Goal: Task Accomplishment & Management: Complete application form

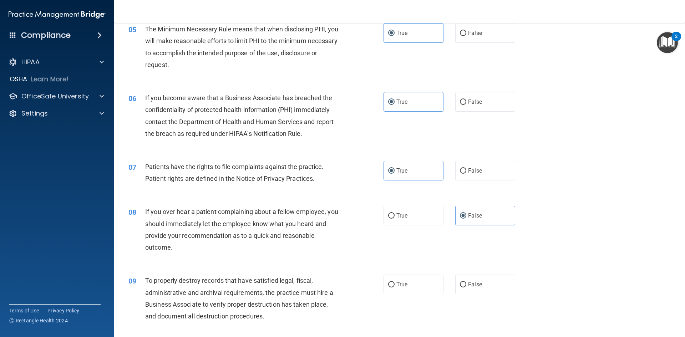
scroll to position [285, 0]
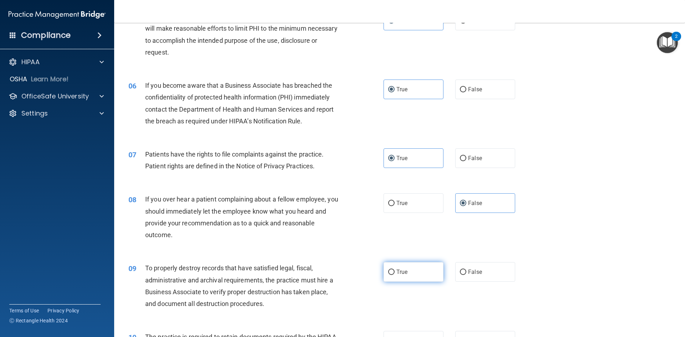
click at [389, 272] on input "True" at bounding box center [391, 272] width 6 height 5
radio input "true"
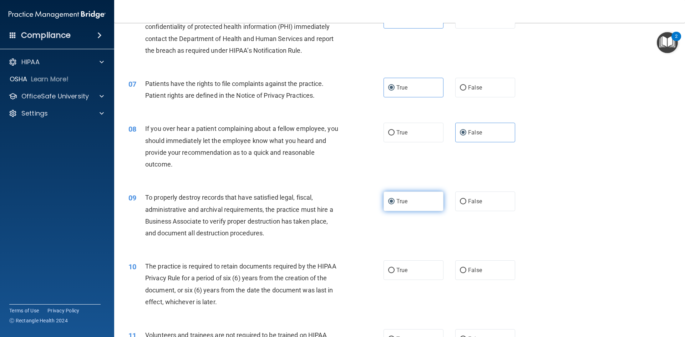
scroll to position [357, 0]
click at [387, 274] on label "True" at bounding box center [413, 270] width 60 height 20
click at [388, 272] on input "True" at bounding box center [391, 269] width 6 height 5
radio input "true"
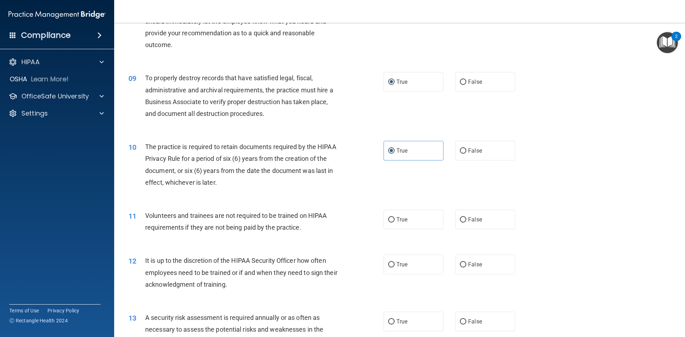
scroll to position [535, 0]
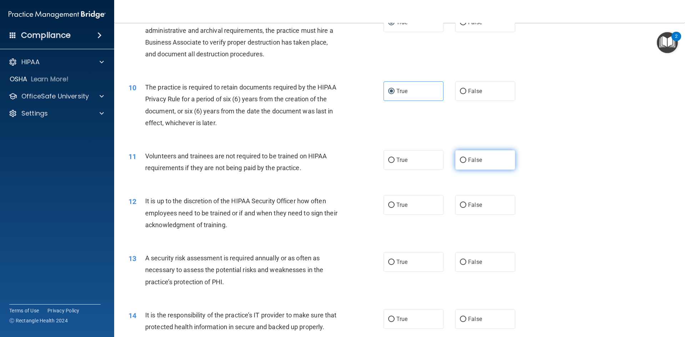
click at [504, 160] on label "False" at bounding box center [485, 160] width 60 height 20
click at [466, 160] on input "False" at bounding box center [463, 160] width 6 height 5
radio input "true"
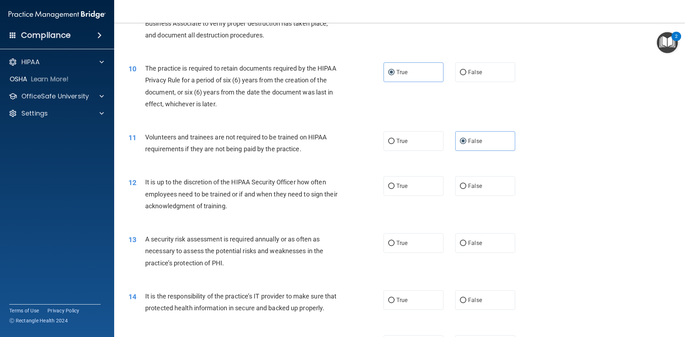
scroll to position [571, 0]
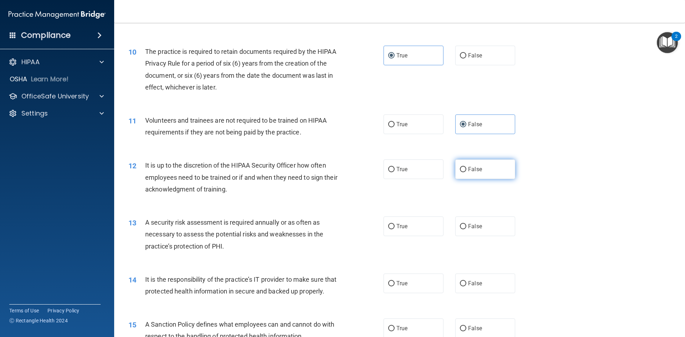
click at [478, 176] on label "False" at bounding box center [485, 169] width 60 height 20
click at [466, 172] on input "False" at bounding box center [463, 169] width 6 height 5
radio input "true"
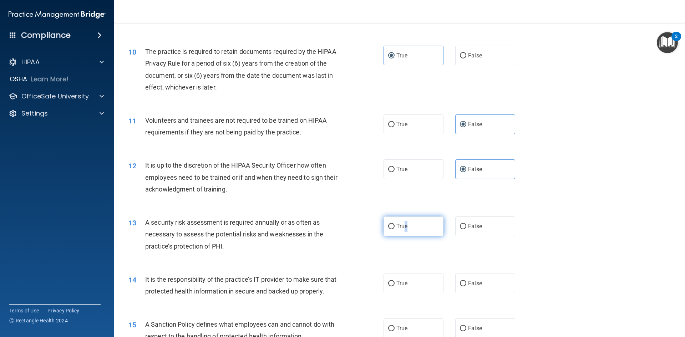
click at [404, 234] on label "True" at bounding box center [413, 226] width 60 height 20
click at [405, 229] on span "True" at bounding box center [401, 226] width 11 height 7
click at [394, 229] on input "True" at bounding box center [391, 226] width 6 height 5
radio input "true"
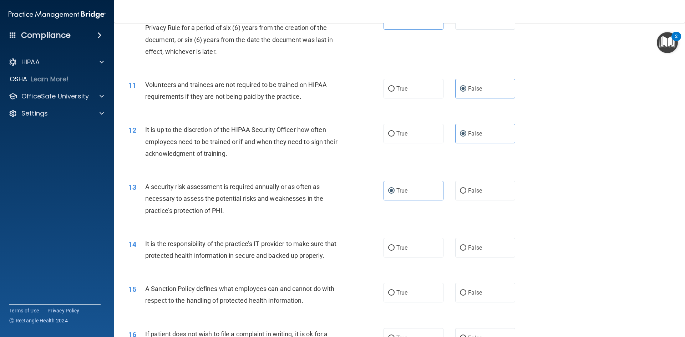
scroll to position [642, 0]
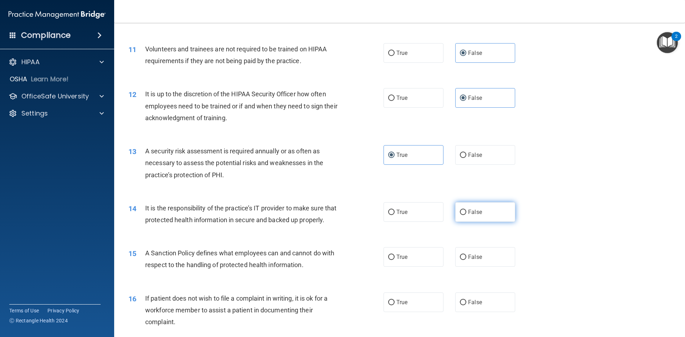
click at [493, 210] on label "False" at bounding box center [485, 212] width 60 height 20
click at [466, 210] on input "False" at bounding box center [463, 212] width 6 height 5
radio input "true"
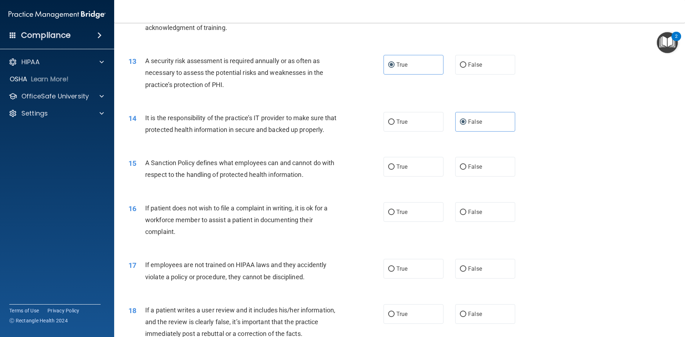
scroll to position [749, 0]
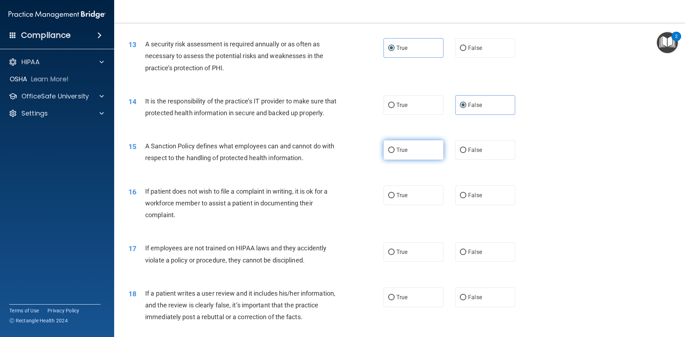
click at [392, 160] on label "True" at bounding box center [413, 150] width 60 height 20
click at [392, 153] on input "True" at bounding box center [391, 150] width 6 height 5
radio input "true"
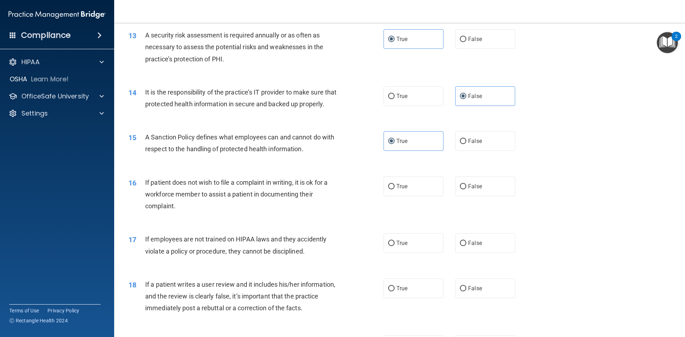
scroll to position [784, 0]
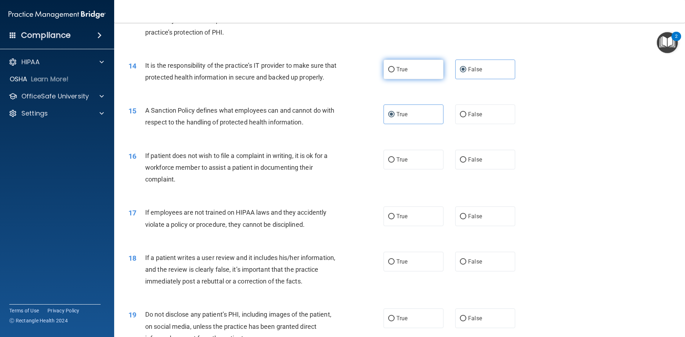
click at [412, 71] on label "True" at bounding box center [413, 70] width 60 height 20
click at [394, 71] on input "True" at bounding box center [391, 69] width 6 height 5
radio input "true"
radio input "false"
click at [410, 167] on label "True" at bounding box center [413, 160] width 60 height 20
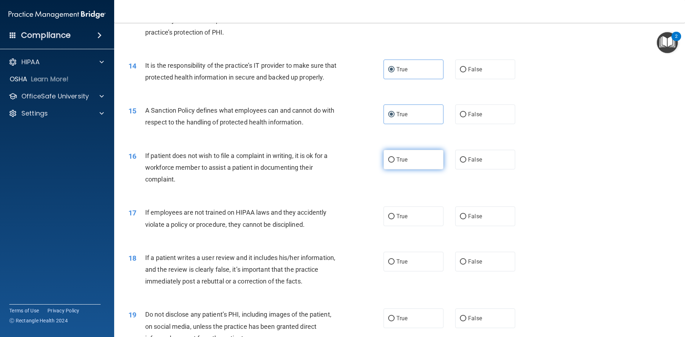
click at [394, 163] on input "True" at bounding box center [391, 159] width 6 height 5
radio input "true"
click at [477, 220] on span "False" at bounding box center [475, 216] width 14 height 7
click at [466, 219] on input "False" at bounding box center [463, 216] width 6 height 5
radio input "true"
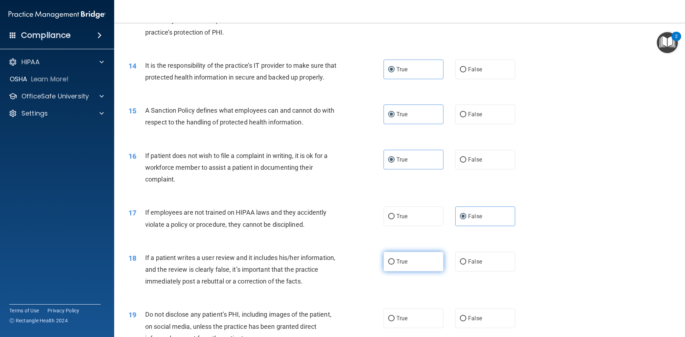
click at [385, 271] on label "True" at bounding box center [413, 262] width 60 height 20
click at [388, 265] on input "True" at bounding box center [391, 261] width 6 height 5
radio input "true"
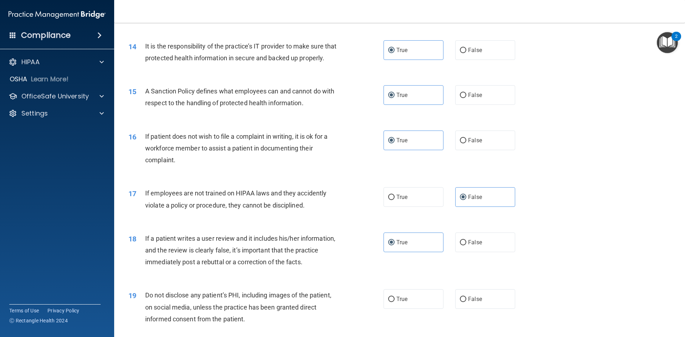
scroll to position [820, 0]
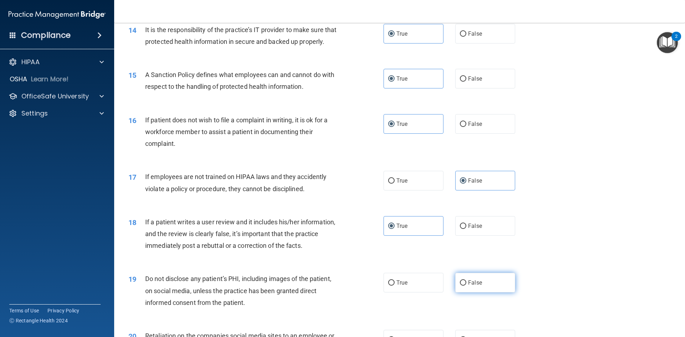
click at [475, 292] on label "False" at bounding box center [485, 283] width 60 height 20
click at [466, 286] on input "False" at bounding box center [463, 282] width 6 height 5
radio input "true"
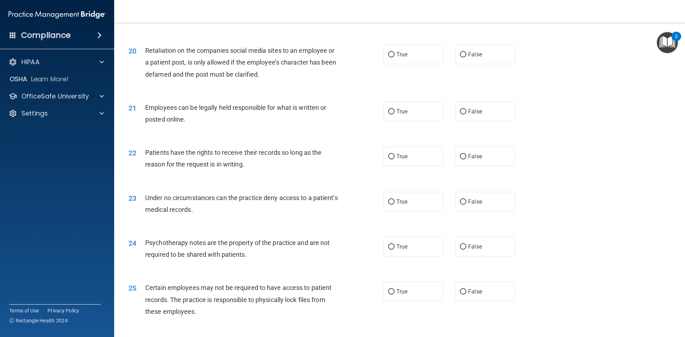
scroll to position [1120, 0]
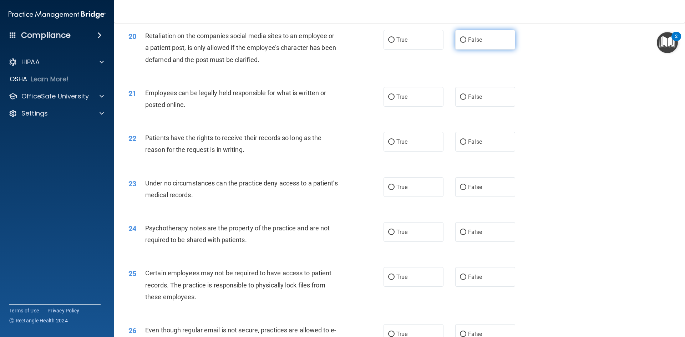
click at [455, 50] on label "False" at bounding box center [485, 40] width 60 height 20
click at [460, 43] on input "False" at bounding box center [463, 39] width 6 height 5
radio input "true"
click at [400, 100] on span "True" at bounding box center [401, 96] width 11 height 7
click at [394, 100] on input "True" at bounding box center [391, 96] width 6 height 5
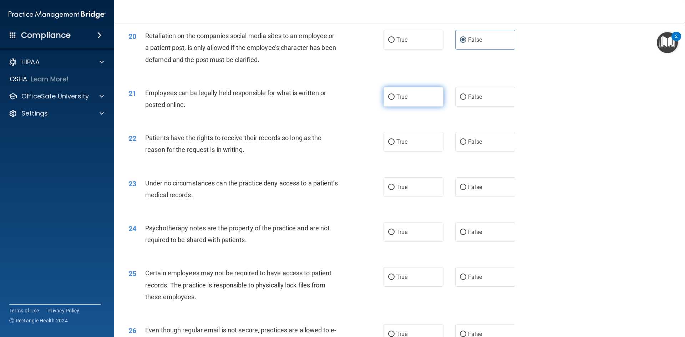
radio input "true"
click at [401, 152] on label "True" at bounding box center [413, 142] width 60 height 20
click at [394, 145] on input "True" at bounding box center [391, 141] width 6 height 5
radio input "true"
click at [507, 197] on label "False" at bounding box center [485, 187] width 60 height 20
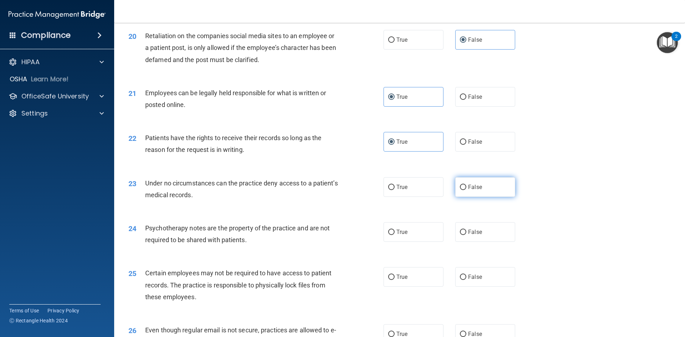
click at [466, 190] on input "False" at bounding box center [463, 187] width 6 height 5
radio input "true"
click at [501, 242] on label "False" at bounding box center [485, 232] width 60 height 20
click at [466, 235] on input "False" at bounding box center [463, 232] width 6 height 5
radio input "true"
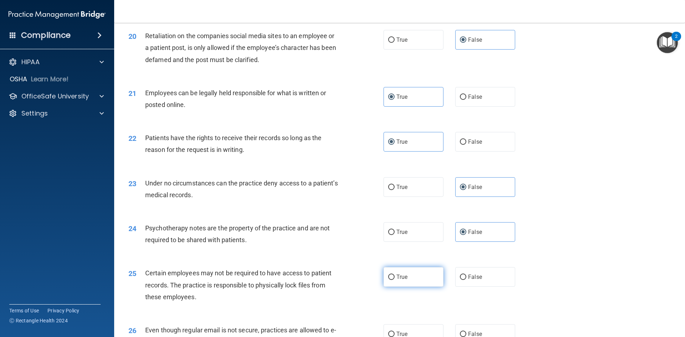
click at [400, 287] on label "True" at bounding box center [413, 277] width 60 height 20
click at [394, 280] on input "True" at bounding box center [391, 277] width 6 height 5
radio input "true"
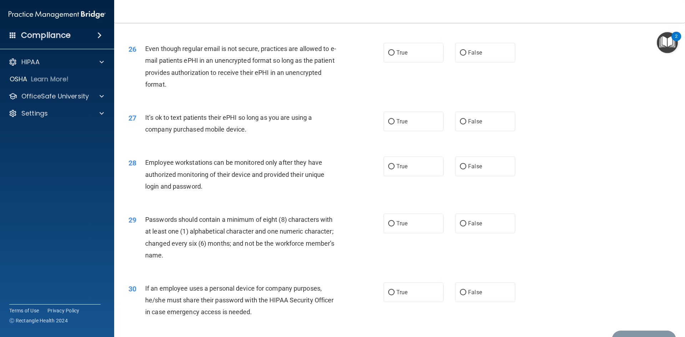
scroll to position [1417, 0]
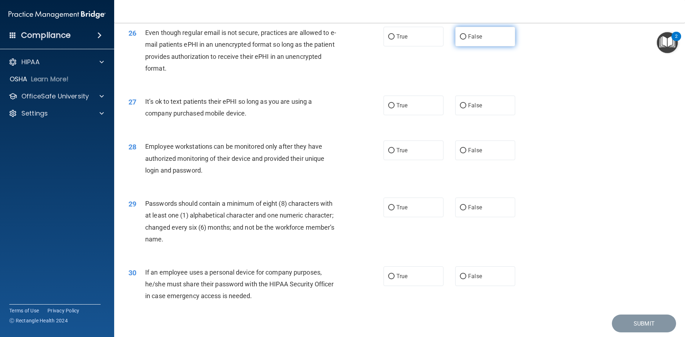
click at [489, 46] on label "False" at bounding box center [485, 37] width 60 height 20
click at [466, 40] on input "False" at bounding box center [463, 36] width 6 height 5
radio input "true"
click at [470, 109] on span "False" at bounding box center [475, 105] width 14 height 7
click at [466, 108] on input "False" at bounding box center [463, 105] width 6 height 5
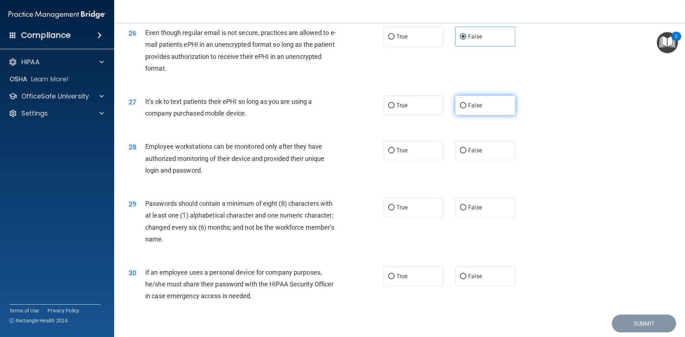
radio input "true"
click at [403, 156] on label "True" at bounding box center [413, 150] width 60 height 20
click at [394, 153] on input "True" at bounding box center [391, 150] width 6 height 5
radio input "true"
click at [469, 217] on label "False" at bounding box center [485, 208] width 60 height 20
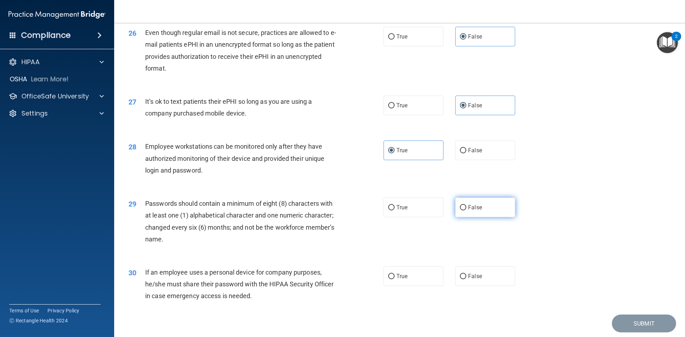
click at [466, 210] on input "False" at bounding box center [463, 207] width 6 height 5
radio input "true"
click at [490, 298] on div "30 If an employee uses a personal device for company purposes, he/she must shar…" at bounding box center [399, 285] width 553 height 57
click at [508, 286] on label "False" at bounding box center [485, 276] width 60 height 20
click at [466, 279] on input "False" at bounding box center [463, 276] width 6 height 5
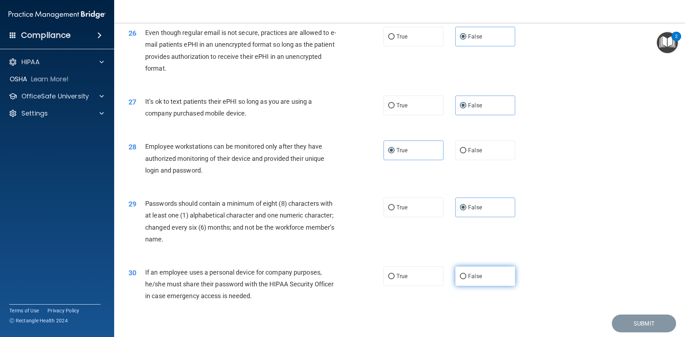
radio input "true"
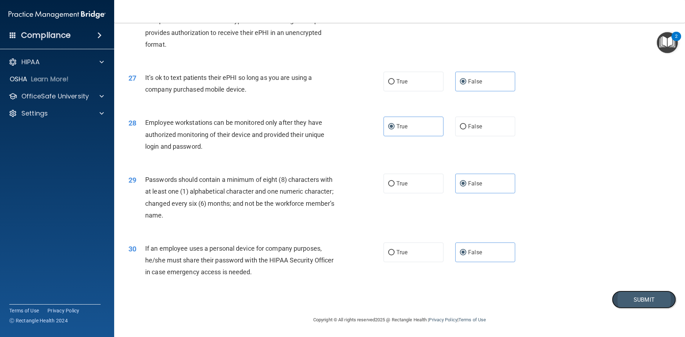
click at [634, 305] on button "Submit" at bounding box center [644, 300] width 64 height 18
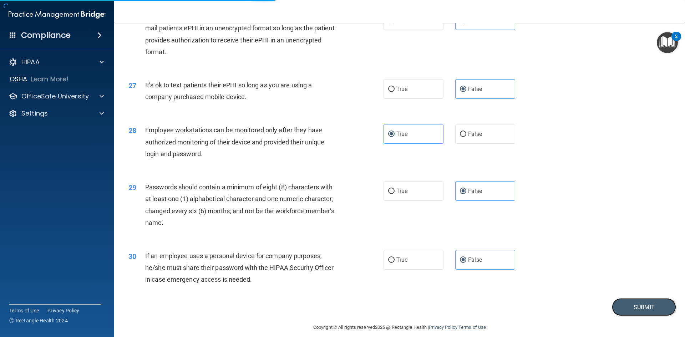
scroll to position [1417, 0]
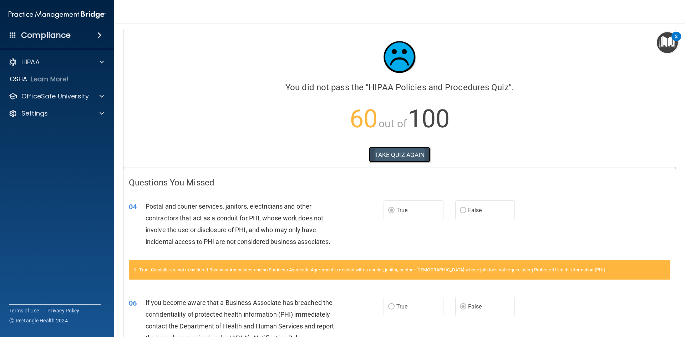
click at [411, 149] on button "TAKE QUIZ AGAIN" at bounding box center [400, 155] width 62 height 16
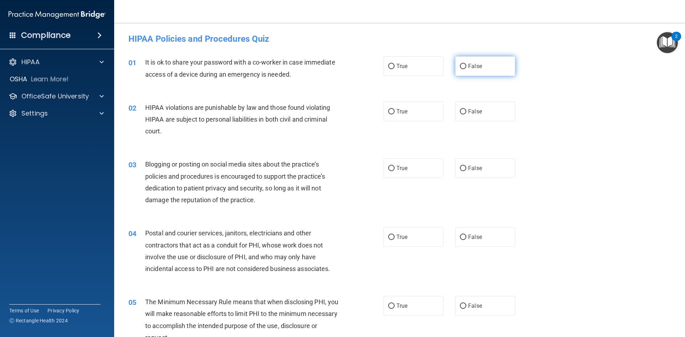
click at [477, 65] on span "False" at bounding box center [475, 66] width 14 height 7
click at [466, 65] on input "False" at bounding box center [463, 66] width 6 height 5
radio input "true"
click at [408, 117] on label "True" at bounding box center [413, 112] width 60 height 20
click at [394, 114] on input "True" at bounding box center [391, 111] width 6 height 5
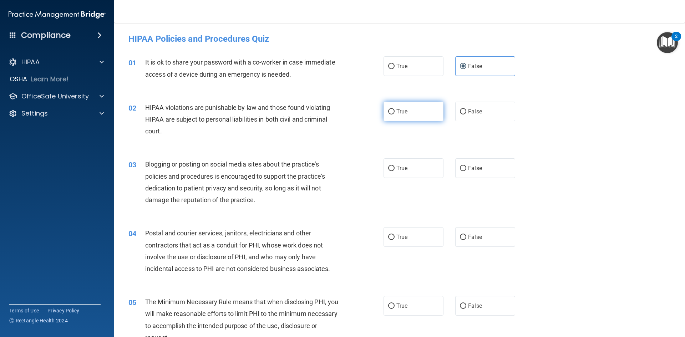
radio input "true"
click at [462, 160] on label "False" at bounding box center [485, 168] width 60 height 20
click at [462, 166] on input "False" at bounding box center [463, 168] width 6 height 5
radio input "true"
click at [484, 239] on label "False" at bounding box center [485, 237] width 60 height 20
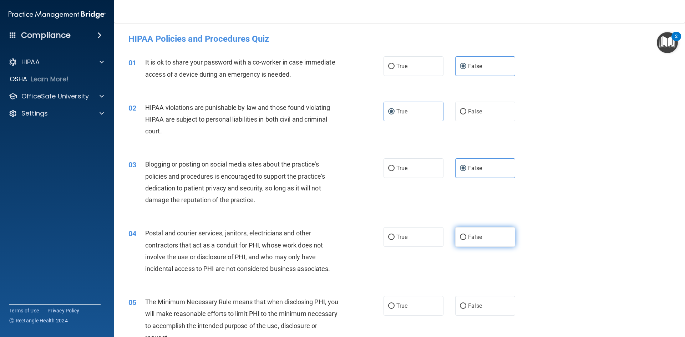
click at [466, 239] on input "False" at bounding box center [463, 237] width 6 height 5
radio input "true"
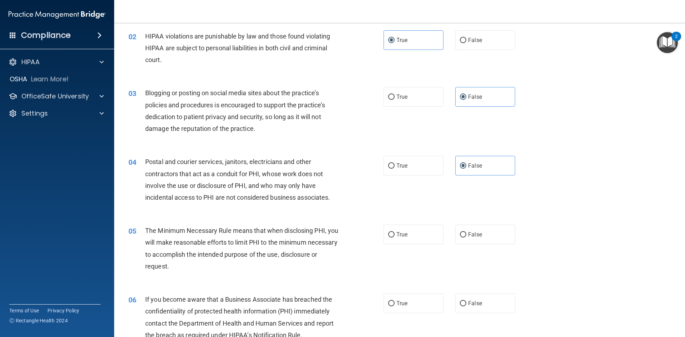
scroll to position [107, 0]
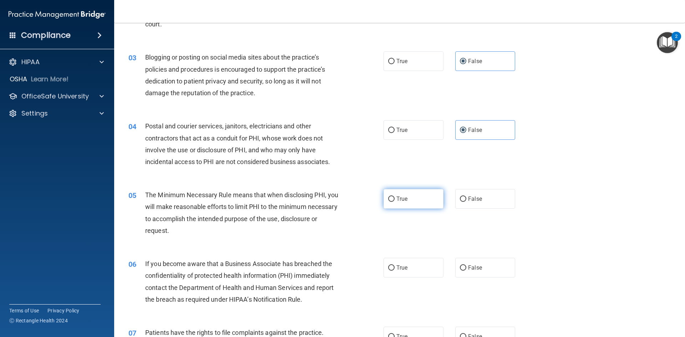
click at [431, 203] on label "True" at bounding box center [413, 199] width 60 height 20
click at [394, 202] on input "True" at bounding box center [391, 198] width 6 height 5
radio input "true"
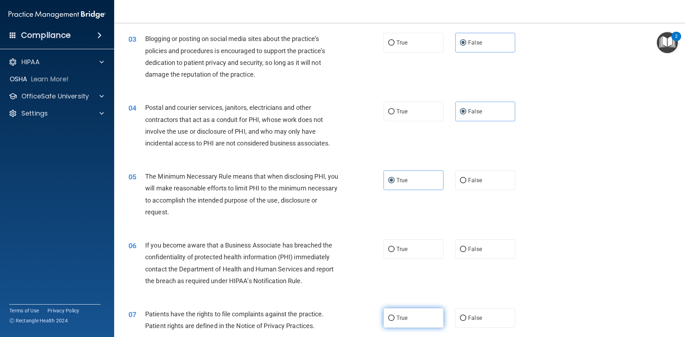
scroll to position [178, 0]
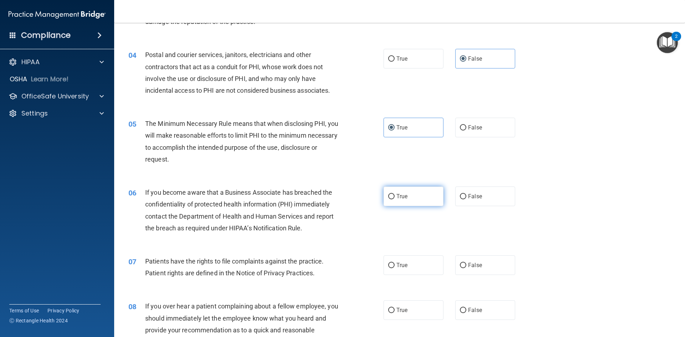
click at [393, 199] on label "True" at bounding box center [413, 196] width 60 height 20
click at [393, 199] on input "True" at bounding box center [391, 196] width 6 height 5
radio input "true"
click at [511, 193] on div "True False" at bounding box center [455, 196] width 144 height 20
click at [501, 193] on label "False" at bounding box center [485, 196] width 60 height 20
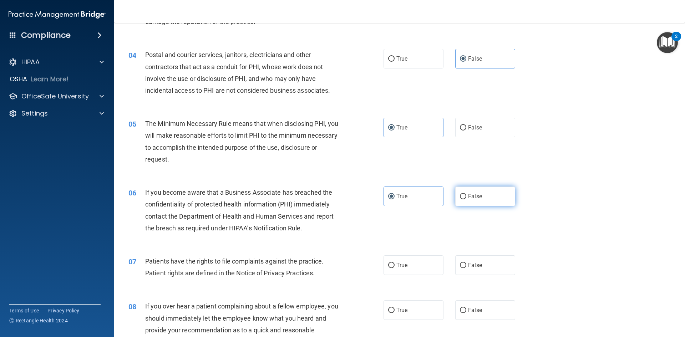
click at [466, 194] on input "False" at bounding box center [463, 196] width 6 height 5
radio input "true"
radio input "false"
click at [410, 265] on label "True" at bounding box center [413, 265] width 60 height 20
click at [394, 265] on input "True" at bounding box center [391, 265] width 6 height 5
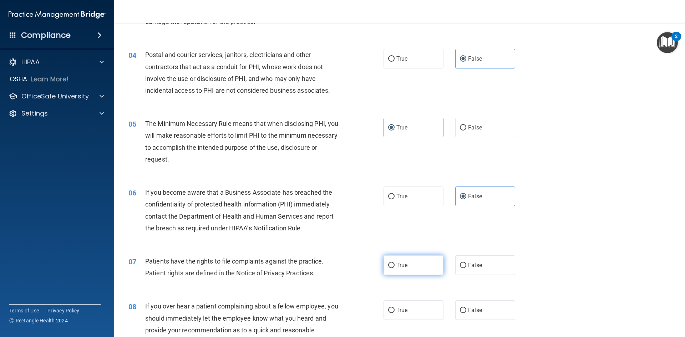
radio input "true"
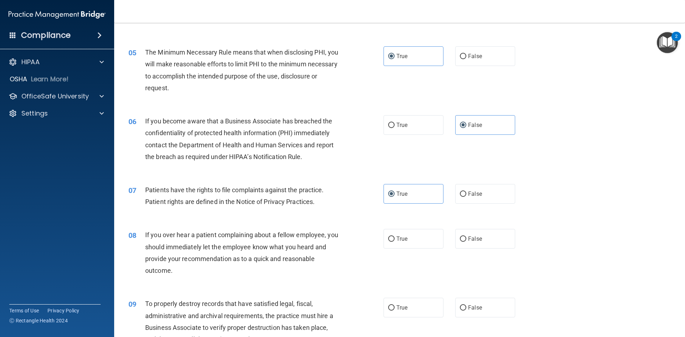
scroll to position [285, 0]
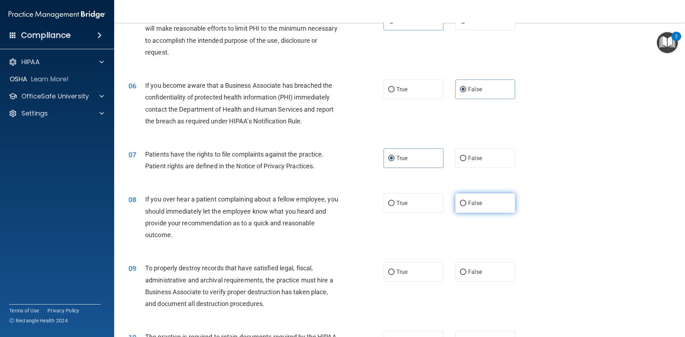
click at [507, 202] on label "False" at bounding box center [485, 203] width 60 height 20
click at [466, 202] on input "False" at bounding box center [463, 203] width 6 height 5
radio input "true"
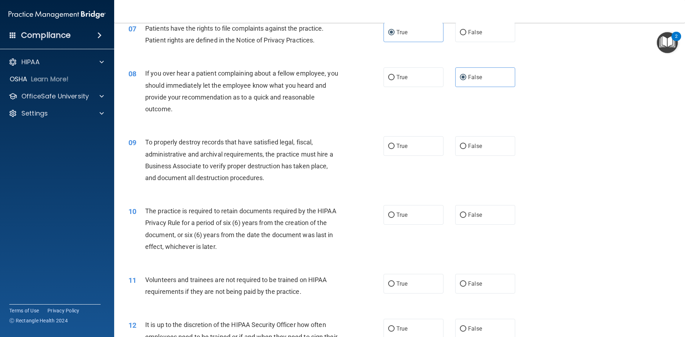
scroll to position [428, 0]
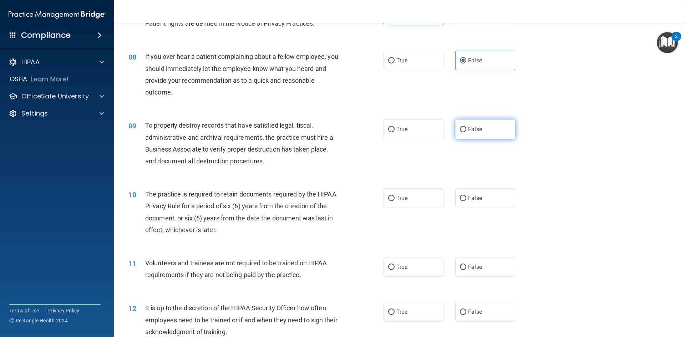
click at [492, 126] on label "False" at bounding box center [485, 129] width 60 height 20
click at [466, 127] on input "False" at bounding box center [463, 129] width 6 height 5
radio input "true"
click at [425, 205] on label "True" at bounding box center [413, 198] width 60 height 20
click at [394, 201] on input "True" at bounding box center [391, 198] width 6 height 5
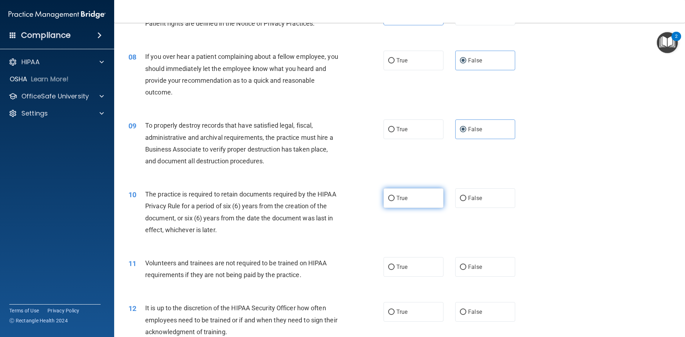
radio input "true"
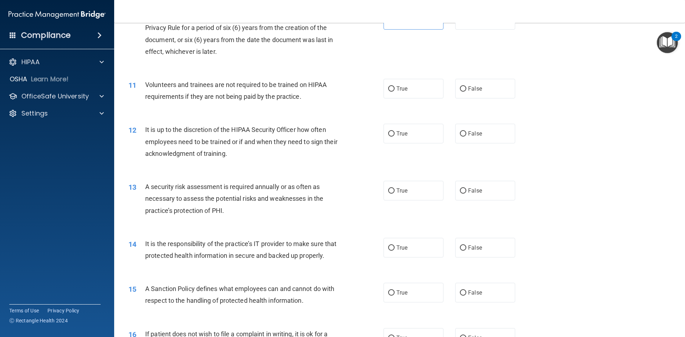
scroll to position [571, 0]
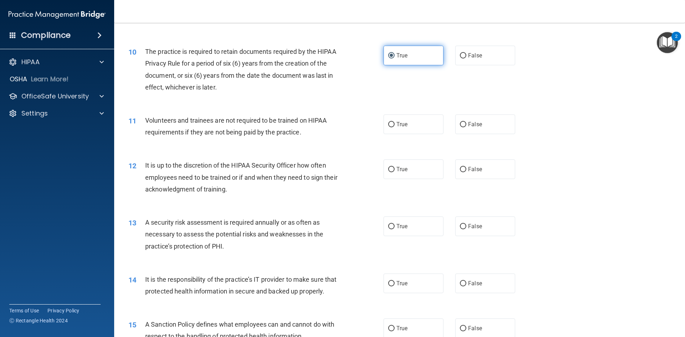
click at [386, 59] on label "True" at bounding box center [413, 56] width 60 height 20
click at [388, 58] on input "True" at bounding box center [391, 55] width 6 height 5
drag, startPoint x: 511, startPoint y: 117, endPoint x: 501, endPoint y: 123, distance: 12.7
click at [511, 117] on div "True False" at bounding box center [455, 124] width 144 height 20
click at [501, 123] on label "False" at bounding box center [485, 124] width 60 height 20
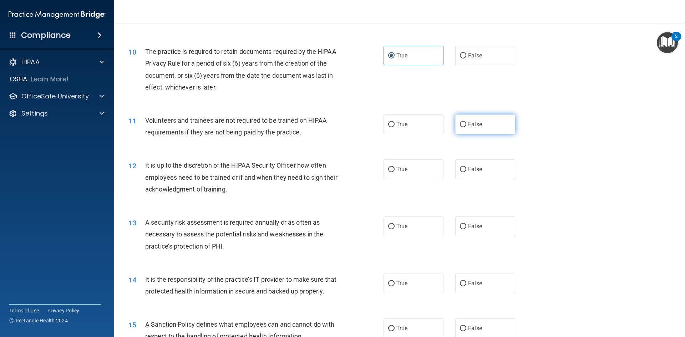
click at [466, 123] on input "False" at bounding box center [463, 124] width 6 height 5
radio input "true"
click at [399, 173] on label "True" at bounding box center [413, 169] width 60 height 20
click at [394, 172] on input "True" at bounding box center [391, 169] width 6 height 5
radio input "true"
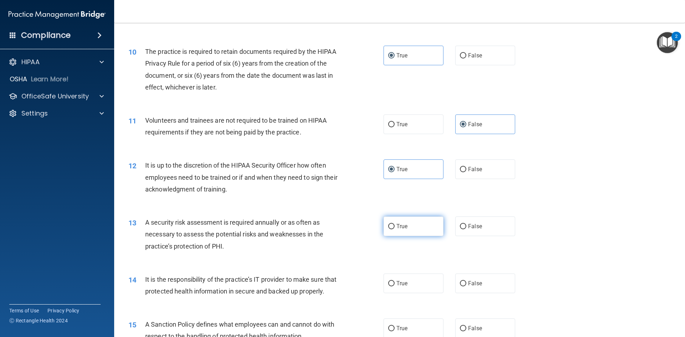
click at [393, 220] on label "True" at bounding box center [413, 226] width 60 height 20
click at [393, 224] on input "True" at bounding box center [391, 226] width 6 height 5
radio input "true"
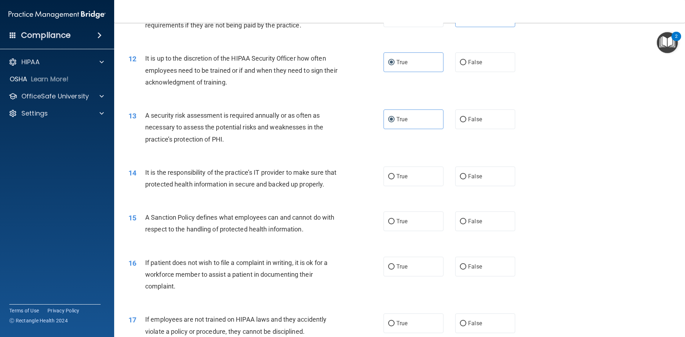
scroll to position [713, 0]
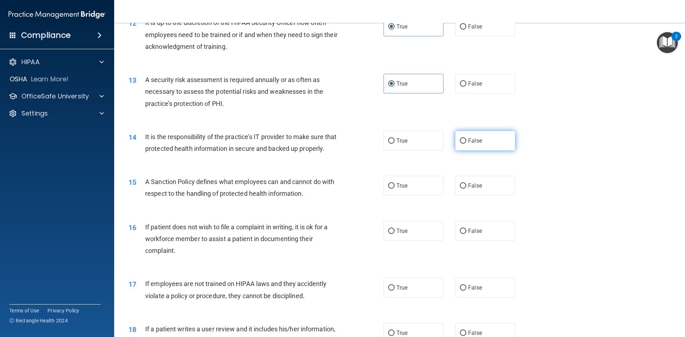
click at [510, 136] on label "False" at bounding box center [485, 141] width 60 height 20
click at [466, 138] on input "False" at bounding box center [463, 140] width 6 height 5
radio input "true"
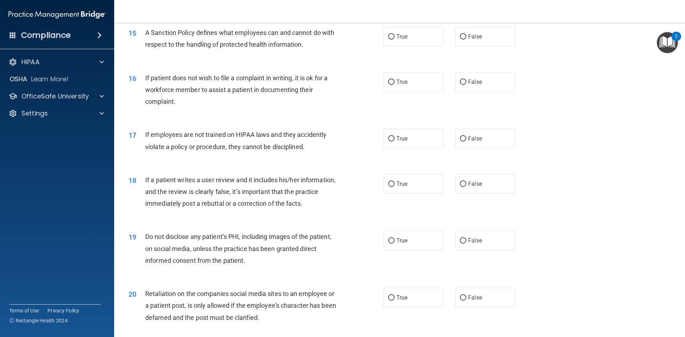
scroll to position [875, 0]
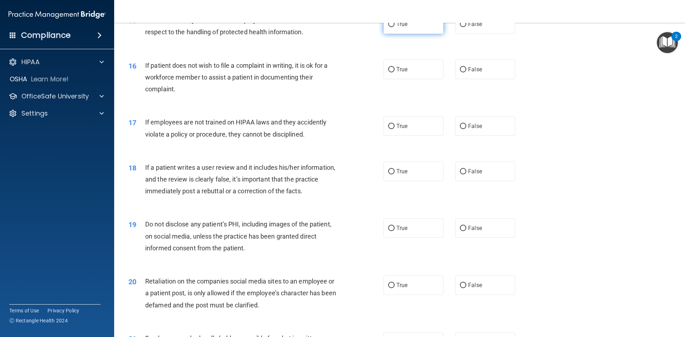
click at [405, 34] on label "True" at bounding box center [413, 24] width 60 height 20
click at [394, 27] on input "True" at bounding box center [391, 24] width 6 height 5
radio input "true"
click at [486, 34] on label "False" at bounding box center [485, 24] width 60 height 20
click at [466, 27] on input "False" at bounding box center [463, 24] width 6 height 5
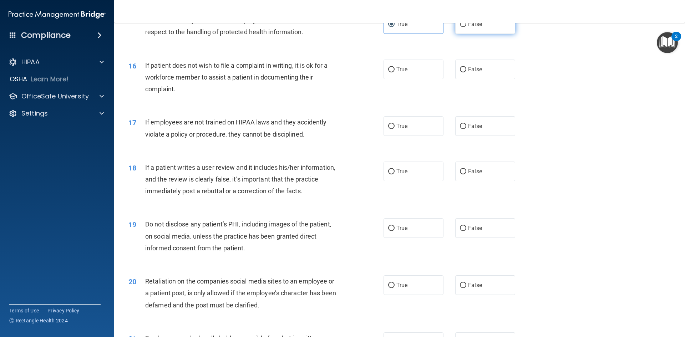
radio input "true"
radio input "false"
click at [399, 73] on span "True" at bounding box center [401, 69] width 11 height 7
click at [394, 72] on input "True" at bounding box center [391, 69] width 6 height 5
radio input "true"
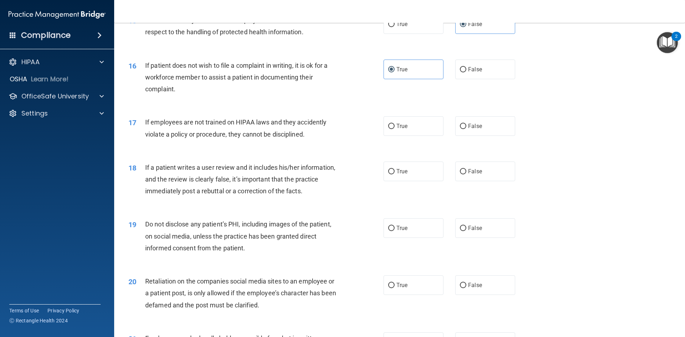
click at [503, 164] on div "18 If a patient writes a user review and it includes his/her information, and t…" at bounding box center [399, 181] width 553 height 57
click at [494, 136] on label "False" at bounding box center [485, 126] width 60 height 20
click at [466, 129] on input "False" at bounding box center [463, 126] width 6 height 5
radio input "true"
click at [479, 181] on label "False" at bounding box center [485, 172] width 60 height 20
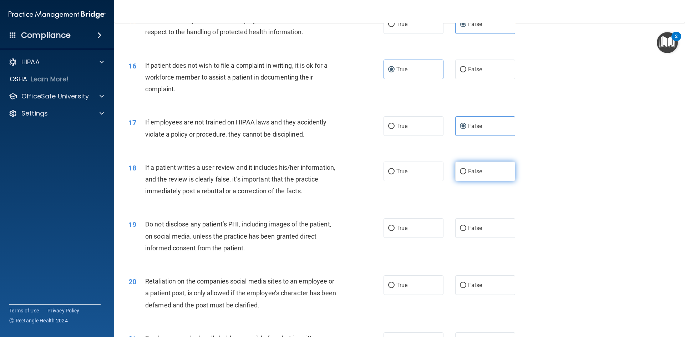
click at [466, 174] on input "False" at bounding box center [463, 171] width 6 height 5
radio input "true"
click at [518, 238] on div "True False" at bounding box center [455, 228] width 144 height 20
click at [489, 233] on label "False" at bounding box center [485, 228] width 60 height 20
click at [466, 231] on input "False" at bounding box center [463, 228] width 6 height 5
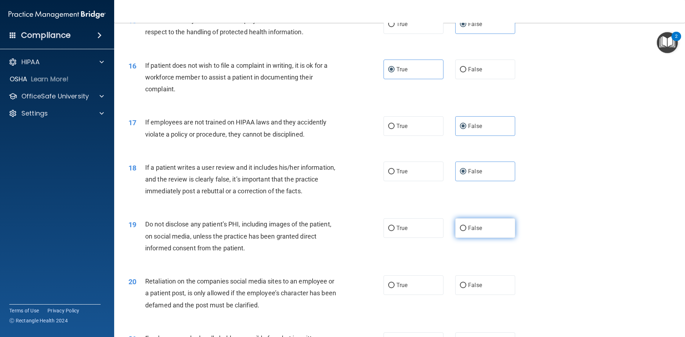
radio input "true"
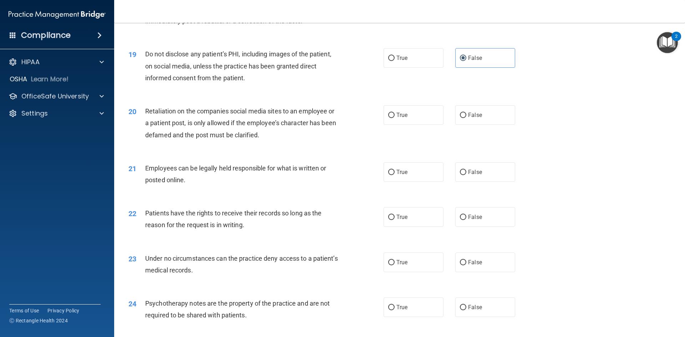
scroll to position [1089, 0]
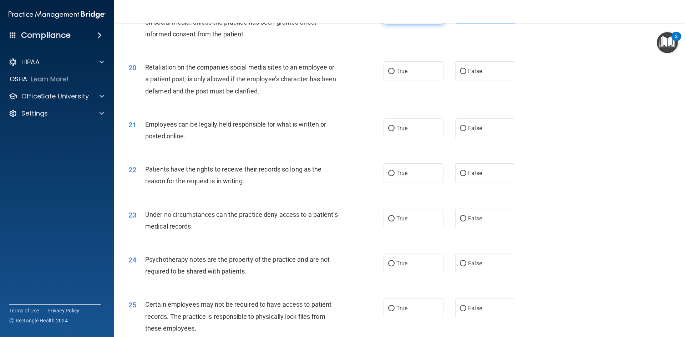
click at [413, 24] on label "True" at bounding box center [413, 14] width 60 height 20
click at [394, 17] on input "True" at bounding box center [391, 14] width 6 height 5
radio input "true"
radio input "false"
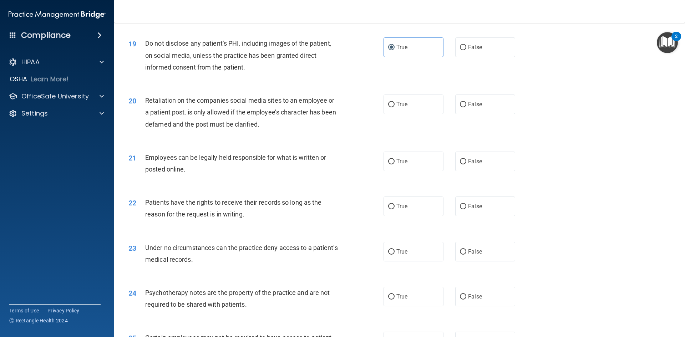
scroll to position [1017, 0]
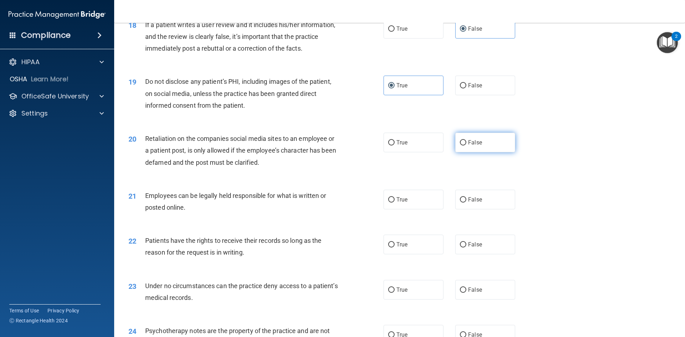
click at [495, 152] on label "False" at bounding box center [485, 143] width 60 height 20
click at [466, 145] on input "False" at bounding box center [463, 142] width 6 height 5
radio input "true"
click at [424, 209] on label "True" at bounding box center [413, 200] width 60 height 20
click at [394, 203] on input "True" at bounding box center [391, 199] width 6 height 5
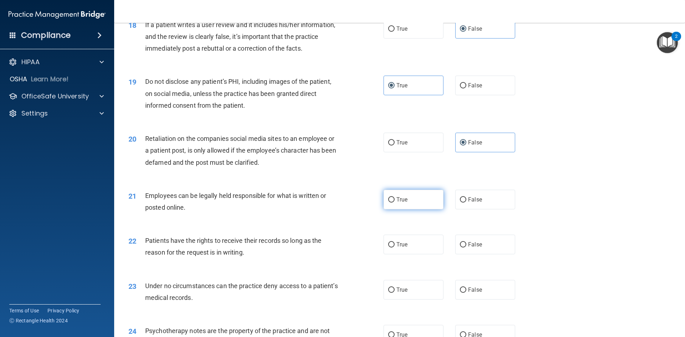
radio input "true"
click at [397, 249] on label "True" at bounding box center [413, 245] width 60 height 20
click at [394, 247] on input "True" at bounding box center [391, 244] width 6 height 5
radio input "true"
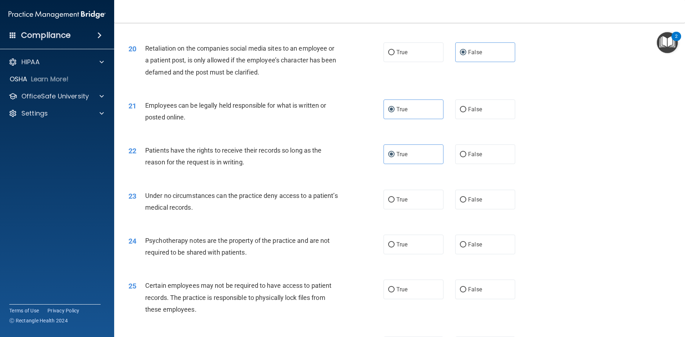
scroll to position [1124, 0]
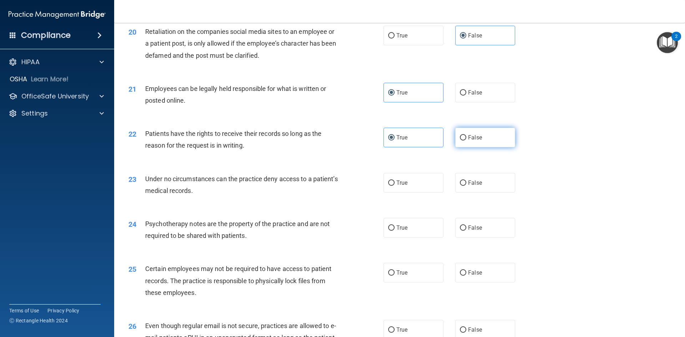
click at [474, 143] on label "False" at bounding box center [485, 138] width 60 height 20
click at [466, 140] on input "False" at bounding box center [463, 137] width 6 height 5
radio input "true"
radio input "false"
click at [481, 193] on label "False" at bounding box center [485, 183] width 60 height 20
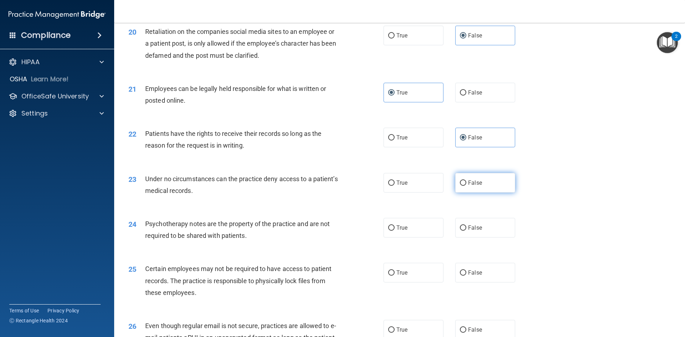
click at [466, 186] on input "False" at bounding box center [463, 182] width 6 height 5
radio input "true"
click at [404, 237] on label "True" at bounding box center [413, 228] width 60 height 20
click at [394, 231] on input "True" at bounding box center [391, 227] width 6 height 5
radio input "true"
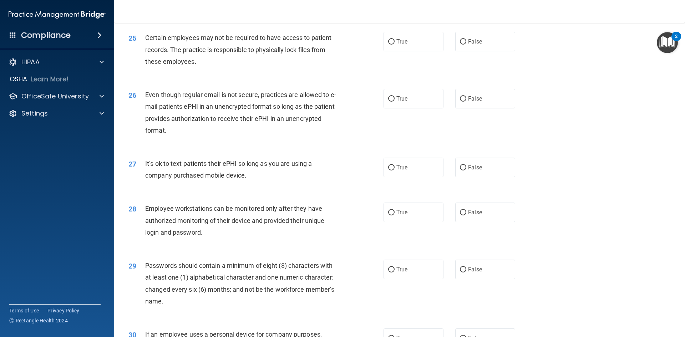
scroll to position [1338, 0]
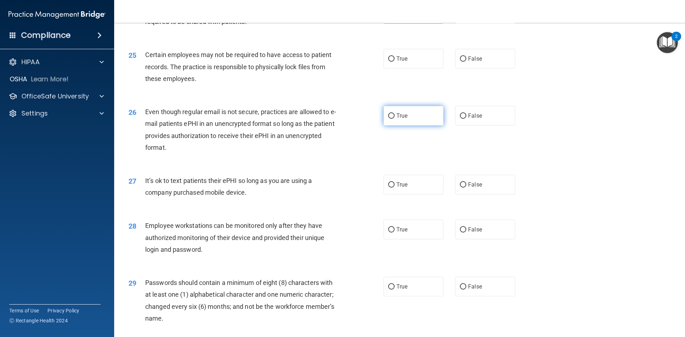
click at [384, 126] on label "True" at bounding box center [413, 116] width 60 height 20
click at [388, 119] on input "True" at bounding box center [391, 115] width 6 height 5
radio input "true"
click at [410, 65] on label "True" at bounding box center [413, 59] width 60 height 20
click at [394, 62] on input "True" at bounding box center [391, 58] width 6 height 5
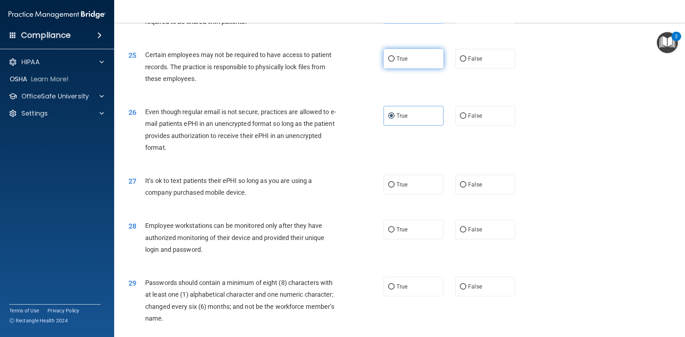
radio input "true"
click at [505, 194] on label "False" at bounding box center [485, 185] width 60 height 20
click at [466, 188] on input "False" at bounding box center [463, 184] width 6 height 5
radio input "true"
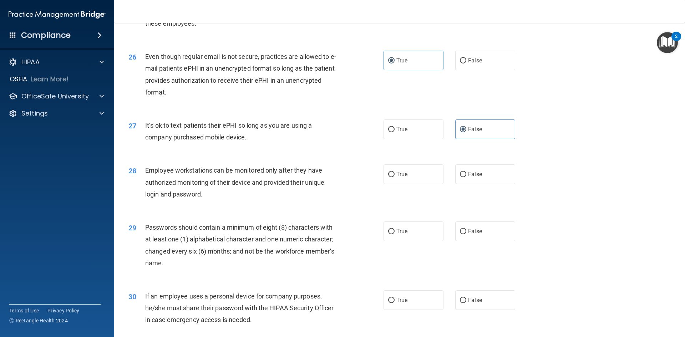
scroll to position [1410, 0]
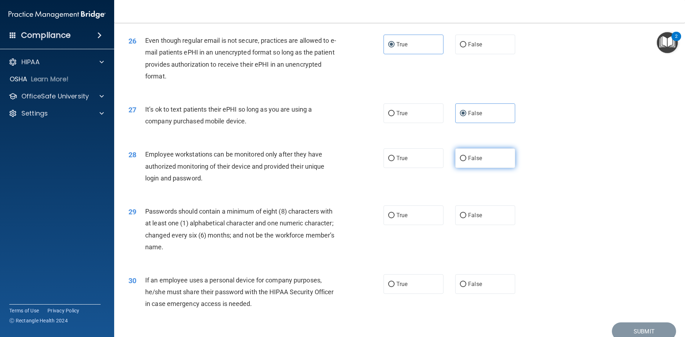
click at [475, 162] on span "False" at bounding box center [475, 158] width 14 height 7
click at [466, 161] on input "False" at bounding box center [463, 158] width 6 height 5
radio input "true"
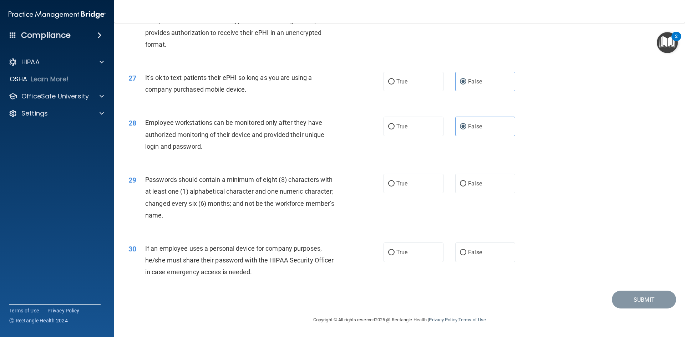
scroll to position [1445, 0]
click at [391, 186] on input "True" at bounding box center [391, 183] width 6 height 5
radio input "true"
click at [499, 257] on label "False" at bounding box center [485, 252] width 60 height 20
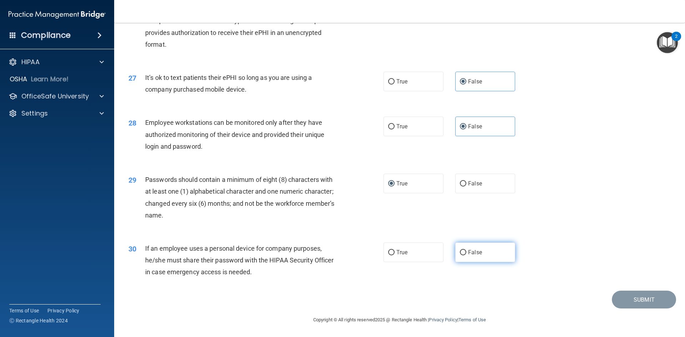
click at [466, 255] on input "False" at bounding box center [463, 252] width 6 height 5
radio input "true"
click at [666, 301] on button "Submit" at bounding box center [644, 300] width 64 height 18
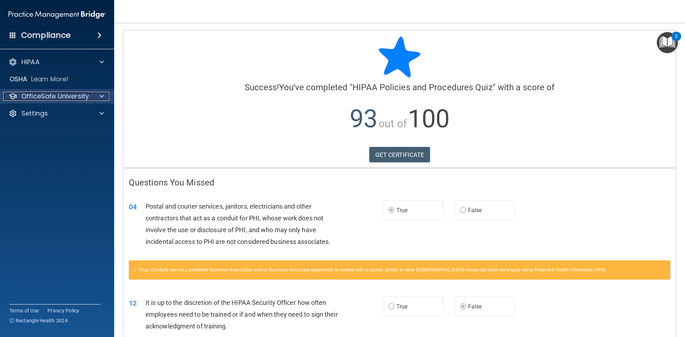
click at [34, 96] on p "OfficeSafe University" at bounding box center [54, 96] width 67 height 9
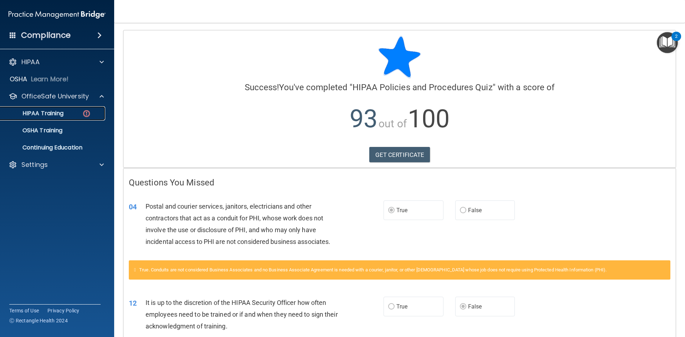
click at [37, 108] on link "HIPAA Training" at bounding box center [49, 113] width 112 height 14
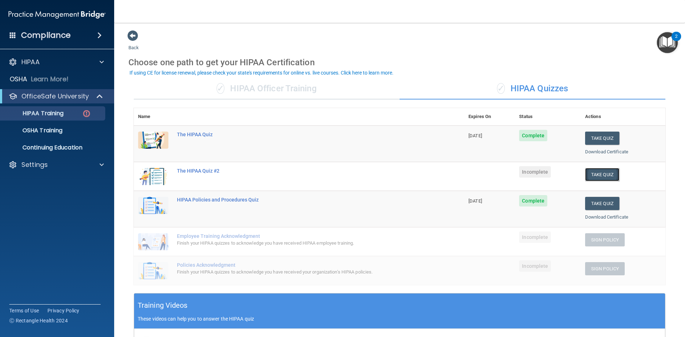
click at [610, 174] on button "Take Quiz" at bounding box center [602, 174] width 34 height 13
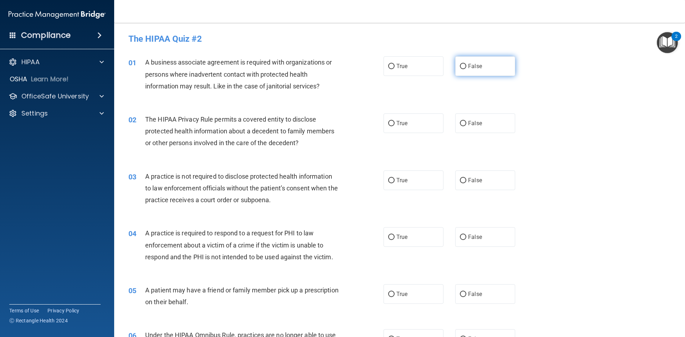
click at [498, 64] on label "False" at bounding box center [485, 66] width 60 height 20
click at [466, 64] on input "False" at bounding box center [463, 66] width 6 height 5
radio input "true"
click at [472, 118] on label "False" at bounding box center [485, 123] width 60 height 20
click at [466, 121] on input "False" at bounding box center [463, 123] width 6 height 5
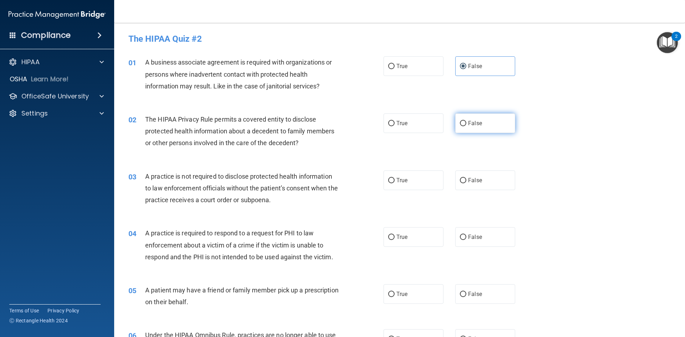
radio input "true"
click at [392, 177] on label "True" at bounding box center [413, 180] width 60 height 20
click at [392, 178] on input "True" at bounding box center [391, 180] width 6 height 5
radio input "true"
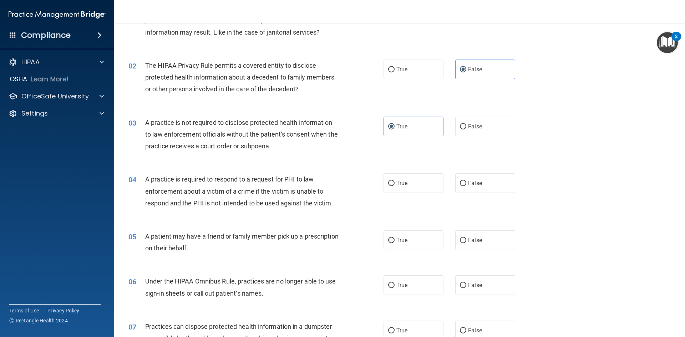
scroll to position [71, 0]
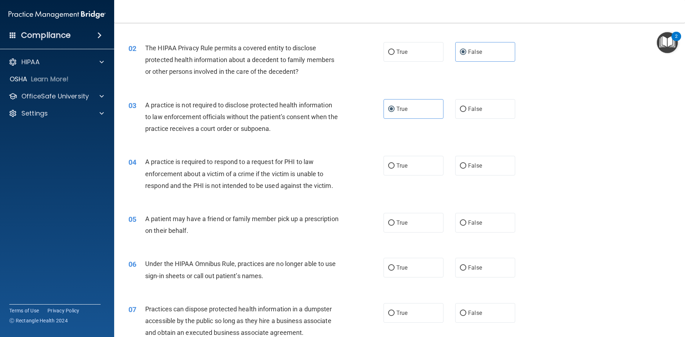
click at [482, 152] on div "04 A practice is required to respond to a request for PHI to law enforcement ab…" at bounding box center [399, 175] width 553 height 57
click at [474, 165] on span "False" at bounding box center [475, 165] width 14 height 7
click at [466, 165] on input "False" at bounding box center [463, 165] width 6 height 5
radio input "true"
click at [449, 232] on div "True False" at bounding box center [455, 223] width 144 height 20
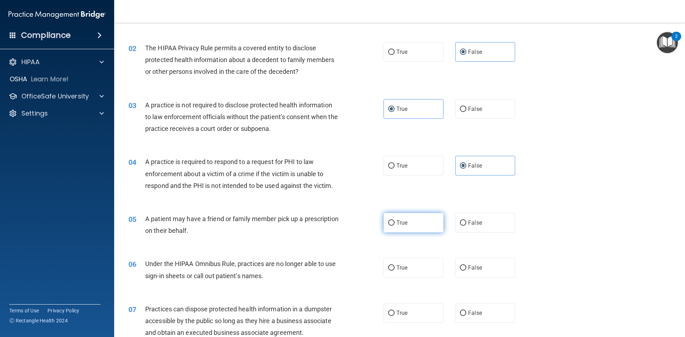
click at [412, 226] on label "True" at bounding box center [413, 223] width 60 height 20
click at [394, 226] on input "True" at bounding box center [391, 222] width 6 height 5
radio input "true"
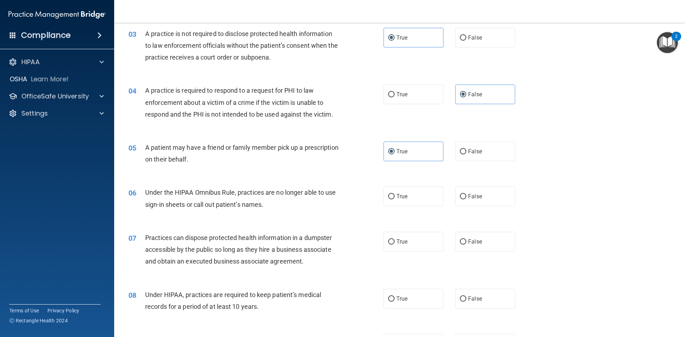
scroll to position [178, 0]
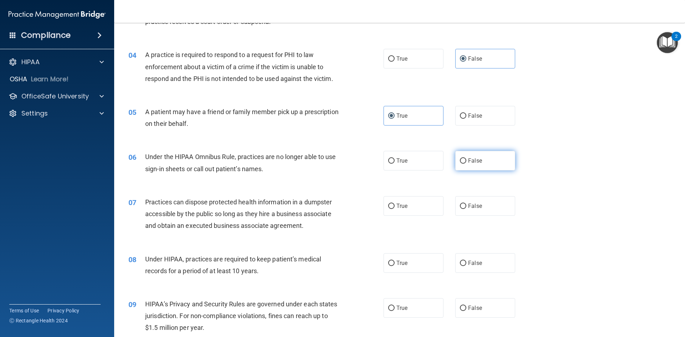
click at [455, 170] on label "False" at bounding box center [485, 161] width 60 height 20
click at [460, 164] on input "False" at bounding box center [463, 160] width 6 height 5
radio input "true"
click at [486, 208] on label "False" at bounding box center [485, 206] width 60 height 20
click at [466, 208] on input "False" at bounding box center [463, 206] width 6 height 5
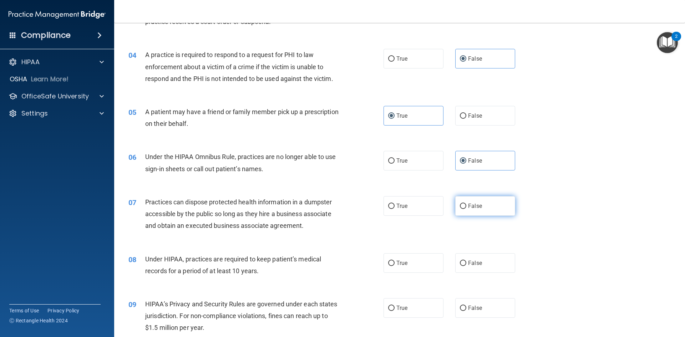
radio input "true"
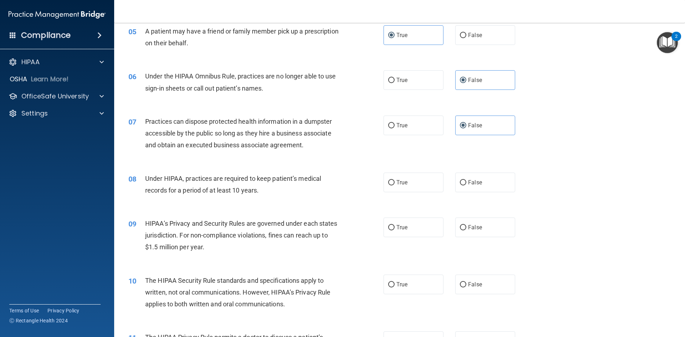
scroll to position [285, 0]
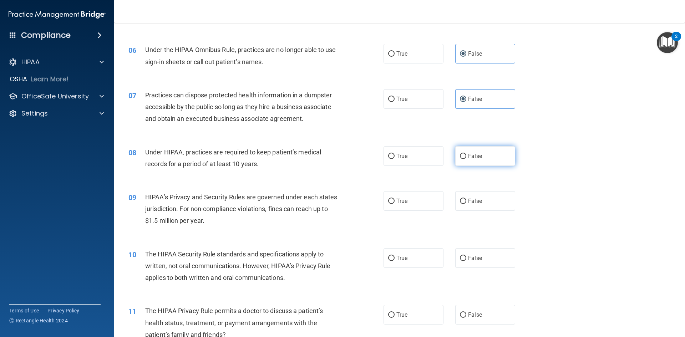
click at [477, 159] on span "False" at bounding box center [475, 156] width 14 height 7
click at [466, 159] on input "False" at bounding box center [463, 156] width 6 height 5
radio input "true"
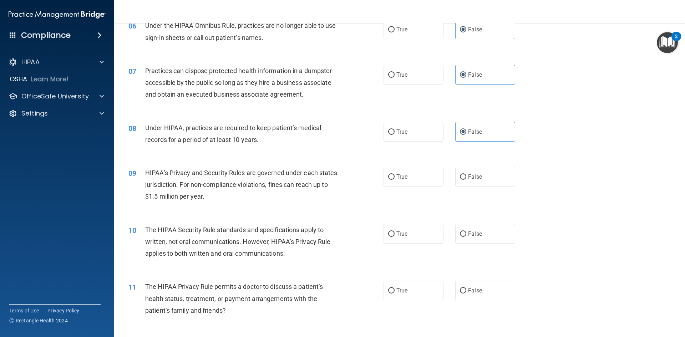
scroll to position [321, 0]
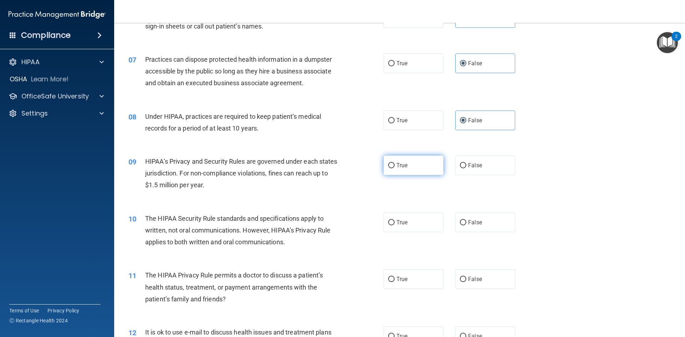
click at [397, 168] on span "True" at bounding box center [401, 165] width 11 height 7
click at [394, 168] on input "True" at bounding box center [391, 165] width 6 height 5
radio input "true"
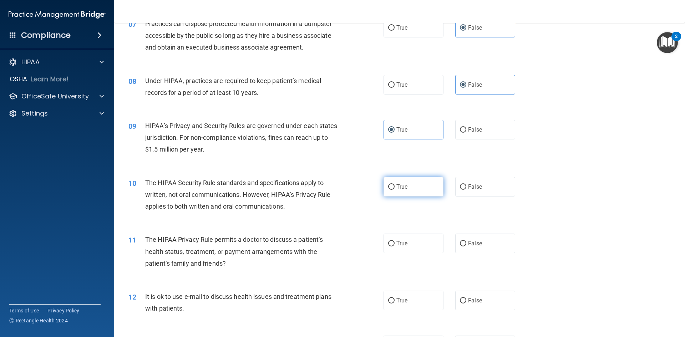
click at [413, 190] on label "True" at bounding box center [413, 187] width 60 height 20
click at [394, 190] on input "True" at bounding box center [391, 186] width 6 height 5
radio input "true"
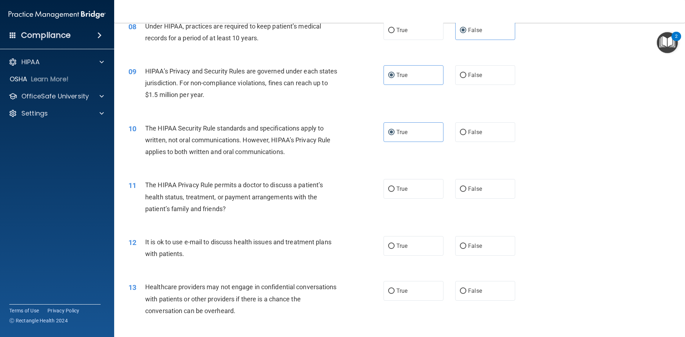
scroll to position [428, 0]
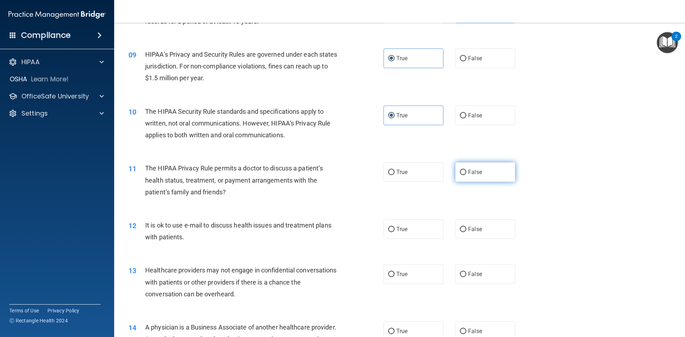
click at [480, 175] on label "False" at bounding box center [485, 172] width 60 height 20
click at [466, 175] on input "False" at bounding box center [463, 172] width 6 height 5
radio input "true"
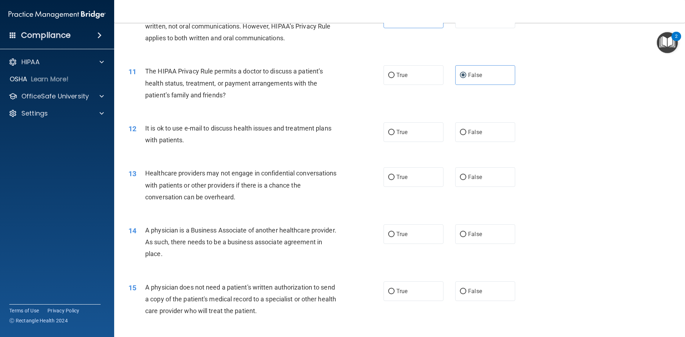
scroll to position [535, 0]
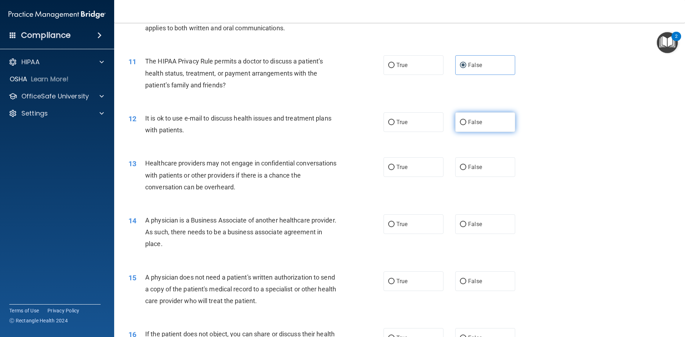
click at [464, 127] on label "False" at bounding box center [485, 122] width 60 height 20
click at [464, 125] on input "False" at bounding box center [463, 122] width 6 height 5
radio input "true"
click at [403, 164] on span "True" at bounding box center [401, 167] width 11 height 7
click at [394, 165] on input "True" at bounding box center [391, 167] width 6 height 5
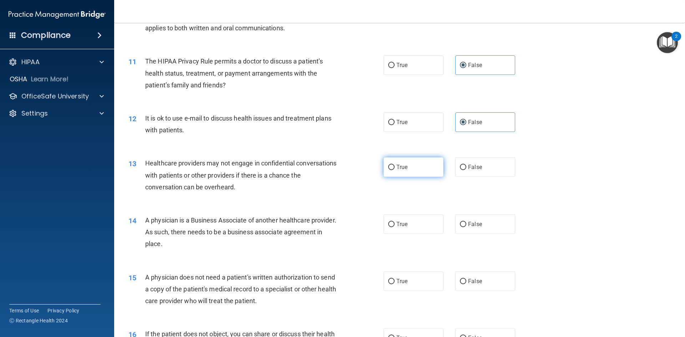
radio input "true"
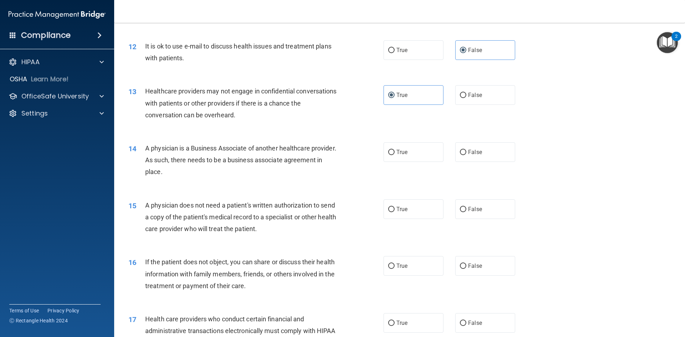
scroll to position [642, 0]
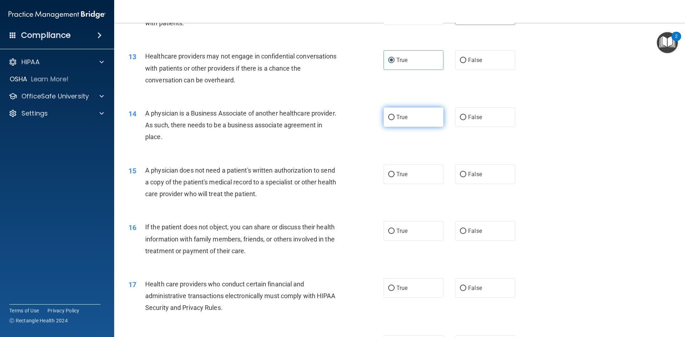
click at [389, 124] on label "True" at bounding box center [413, 117] width 60 height 20
click at [389, 120] on input "True" at bounding box center [391, 117] width 6 height 5
radio input "true"
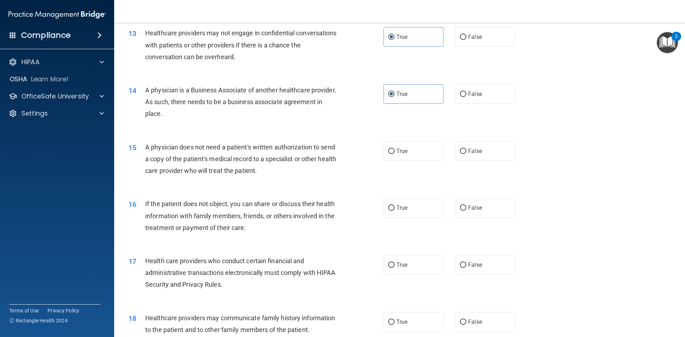
scroll to position [678, 0]
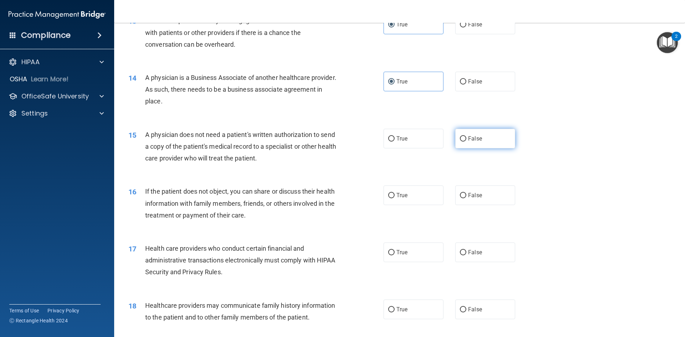
click at [489, 129] on label "False" at bounding box center [485, 139] width 60 height 20
click at [466, 136] on input "False" at bounding box center [463, 138] width 6 height 5
radio input "true"
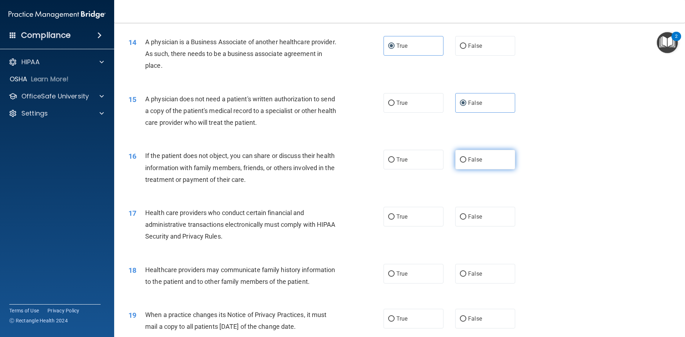
click at [468, 163] on span "False" at bounding box center [475, 159] width 14 height 7
click at [466, 163] on input "False" at bounding box center [463, 159] width 6 height 5
radio input "true"
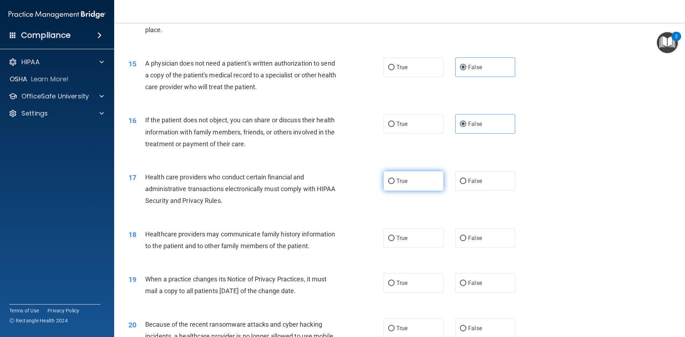
click at [404, 188] on label "True" at bounding box center [413, 181] width 60 height 20
click at [394, 184] on input "True" at bounding box center [391, 181] width 6 height 5
radio input "true"
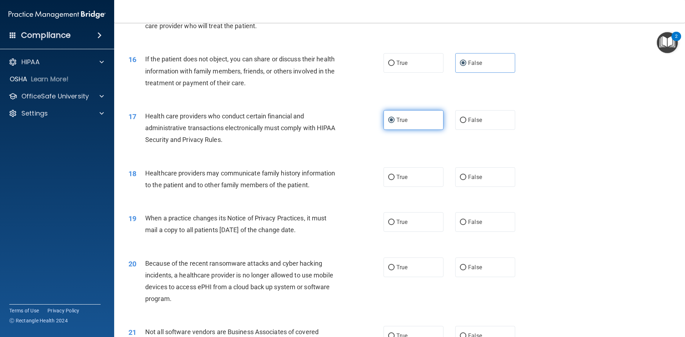
scroll to position [820, 0]
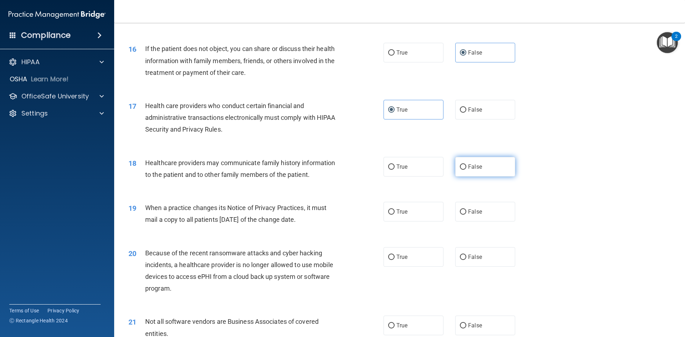
click at [471, 167] on span "False" at bounding box center [475, 166] width 14 height 7
click at [466, 167] on input "False" at bounding box center [463, 166] width 6 height 5
radio input "true"
click at [433, 215] on label "True" at bounding box center [413, 212] width 60 height 20
click at [394, 215] on input "True" at bounding box center [391, 211] width 6 height 5
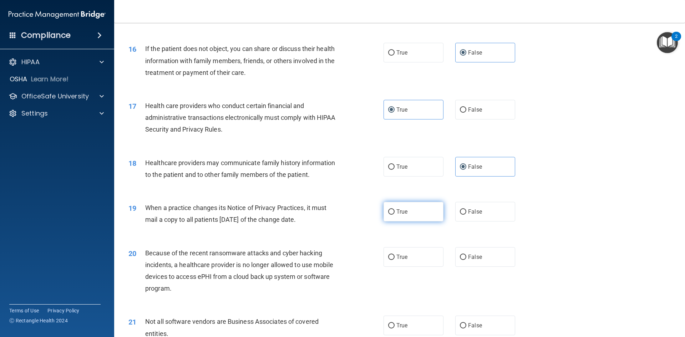
radio input "true"
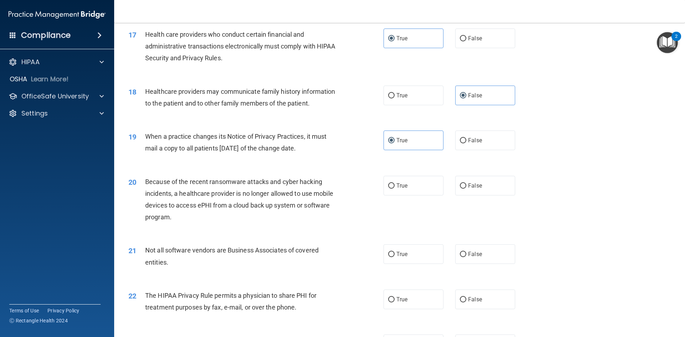
scroll to position [927, 0]
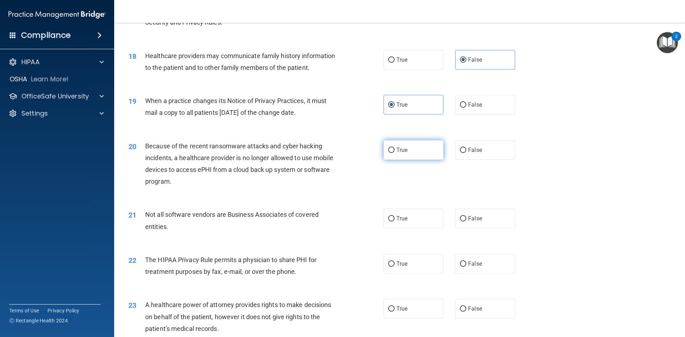
click at [399, 155] on label "True" at bounding box center [413, 150] width 60 height 20
click at [394, 153] on input "True" at bounding box center [391, 150] width 6 height 5
radio input "true"
click at [450, 221] on div "True False" at bounding box center [455, 219] width 144 height 20
click at [456, 218] on label "False" at bounding box center [485, 219] width 60 height 20
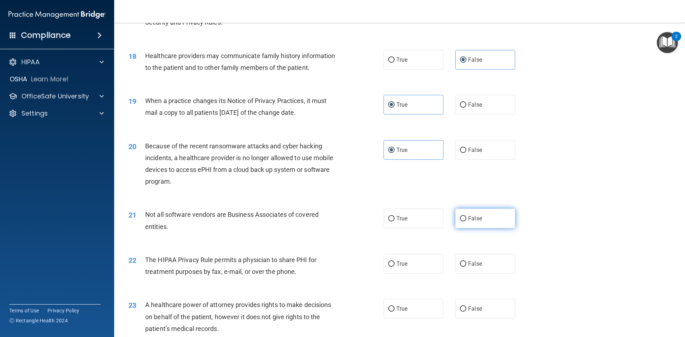
click at [460, 218] on input "False" at bounding box center [463, 218] width 6 height 5
radio input "true"
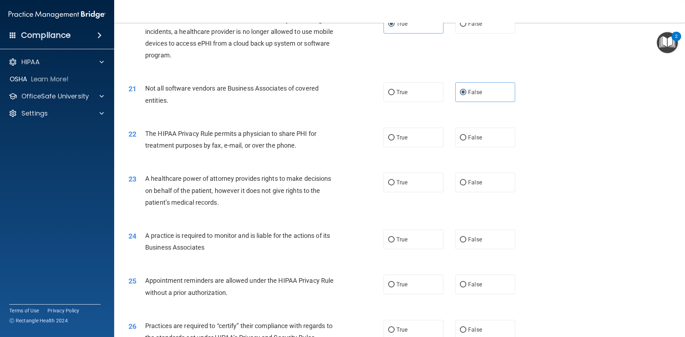
scroll to position [1070, 0]
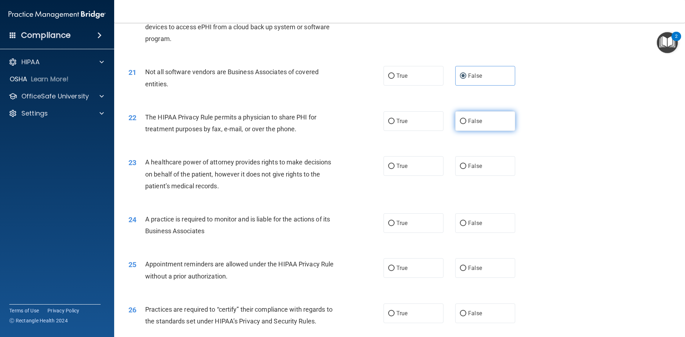
click at [494, 125] on label "False" at bounding box center [485, 121] width 60 height 20
click at [466, 124] on input "False" at bounding box center [463, 121] width 6 height 5
radio input "true"
click at [494, 167] on label "False" at bounding box center [485, 166] width 60 height 20
click at [466, 167] on input "False" at bounding box center [463, 166] width 6 height 5
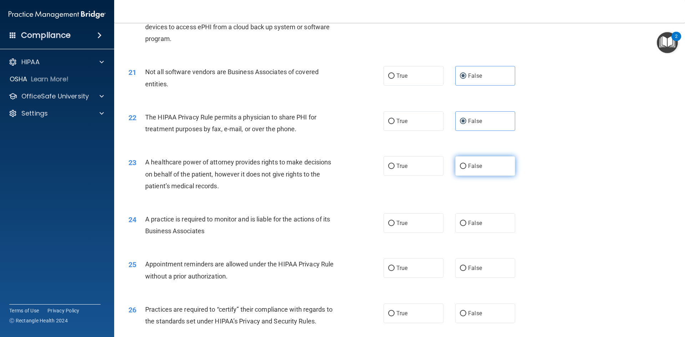
radio input "true"
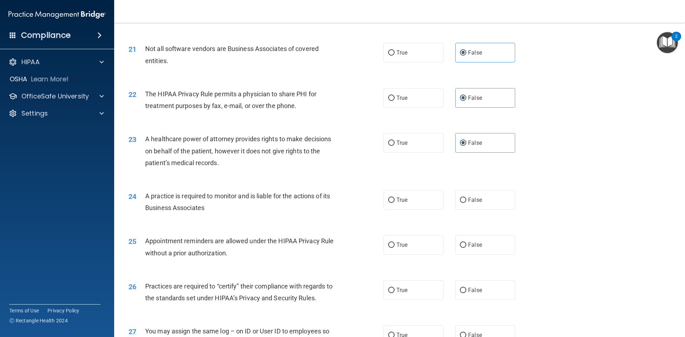
scroll to position [1105, 0]
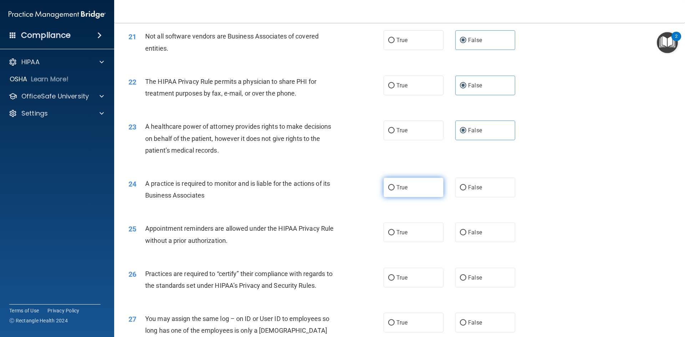
click at [384, 185] on label "True" at bounding box center [413, 188] width 60 height 20
click at [388, 185] on input "True" at bounding box center [391, 187] width 6 height 5
radio input "true"
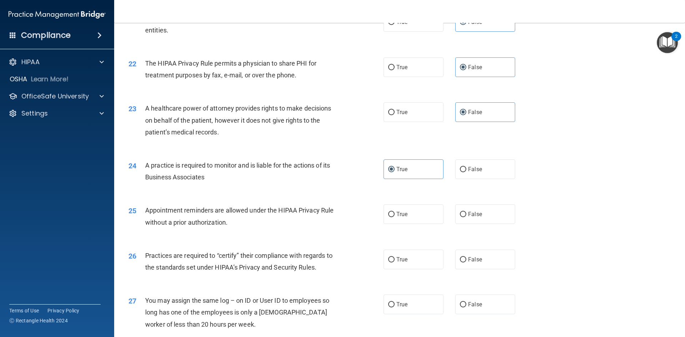
scroll to position [1177, 0]
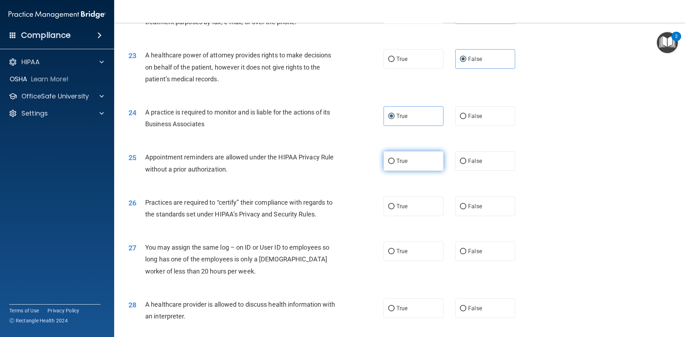
click at [428, 163] on label "True" at bounding box center [413, 161] width 60 height 20
click at [394, 163] on input "True" at bounding box center [391, 161] width 6 height 5
radio input "true"
click at [467, 167] on label "False" at bounding box center [485, 161] width 60 height 20
click at [466, 164] on input "False" at bounding box center [463, 161] width 6 height 5
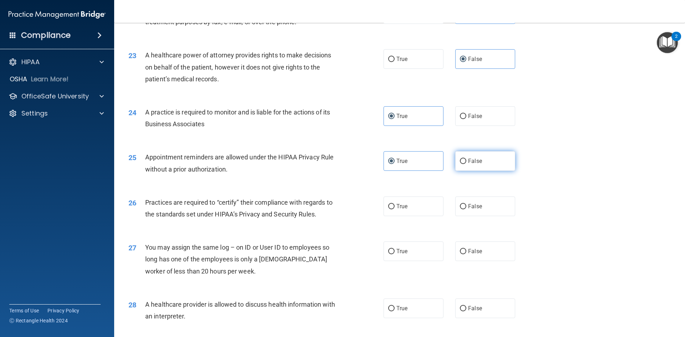
radio input "true"
radio input "false"
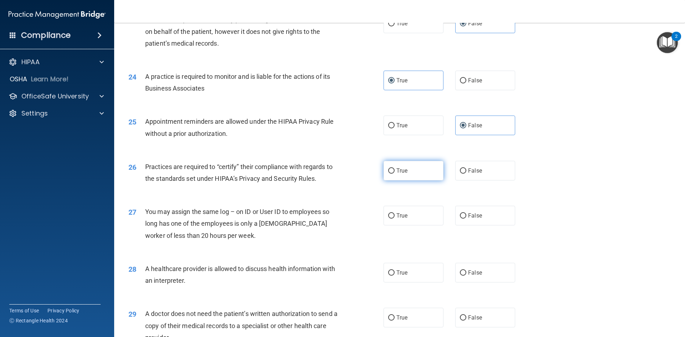
click at [413, 179] on label "True" at bounding box center [413, 171] width 60 height 20
click at [394, 174] on input "True" at bounding box center [391, 170] width 6 height 5
radio input "true"
click at [464, 214] on label "False" at bounding box center [485, 216] width 60 height 20
click at [464, 214] on input "False" at bounding box center [463, 215] width 6 height 5
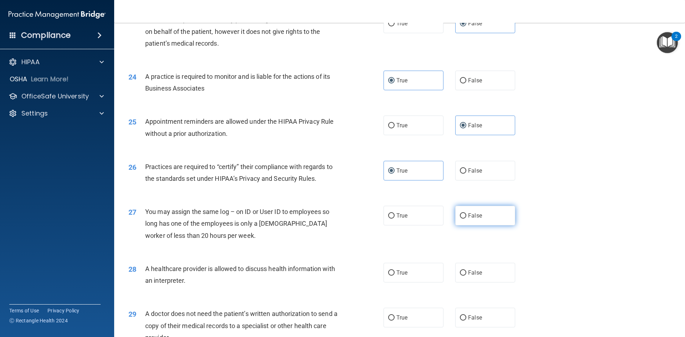
radio input "true"
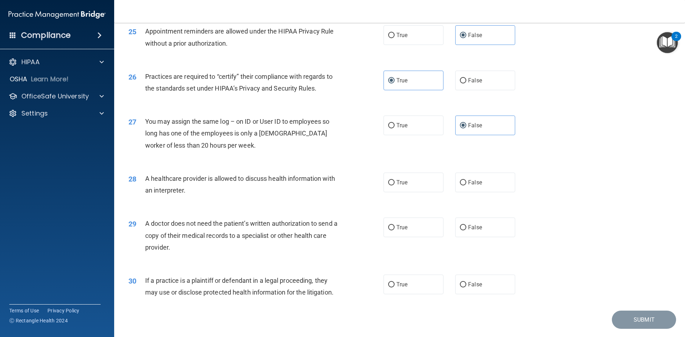
scroll to position [1319, 0]
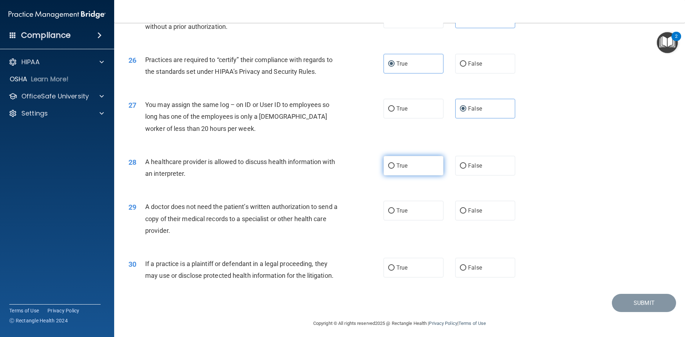
click at [425, 174] on label "True" at bounding box center [413, 166] width 60 height 20
click at [394, 169] on input "True" at bounding box center [391, 165] width 6 height 5
radio input "true"
click at [491, 214] on label "False" at bounding box center [485, 211] width 60 height 20
click at [466, 214] on input "False" at bounding box center [463, 210] width 6 height 5
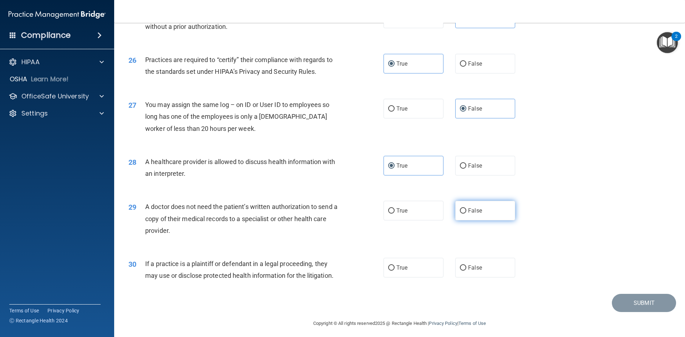
radio input "true"
click at [466, 272] on label "False" at bounding box center [485, 268] width 60 height 20
click at [466, 271] on input "False" at bounding box center [463, 267] width 6 height 5
radio input "true"
click at [644, 305] on button "Submit" at bounding box center [644, 303] width 64 height 18
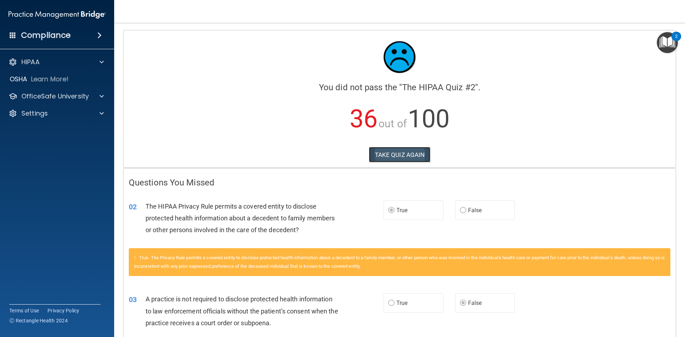
click at [384, 154] on button "TAKE QUIZ AGAIN" at bounding box center [400, 155] width 62 height 16
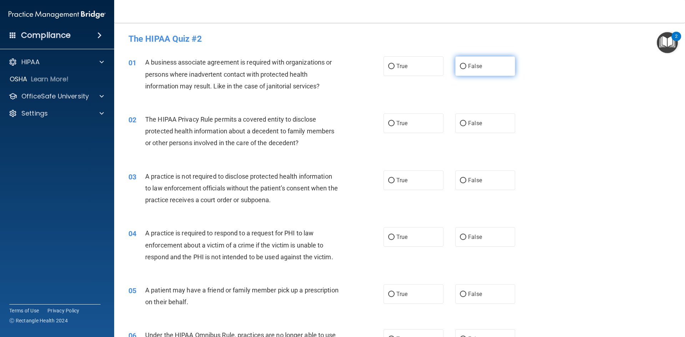
click at [491, 72] on label "False" at bounding box center [485, 66] width 60 height 20
click at [466, 69] on input "False" at bounding box center [463, 66] width 6 height 5
radio input "true"
click at [415, 122] on label "True" at bounding box center [413, 123] width 60 height 20
click at [394, 122] on input "True" at bounding box center [391, 123] width 6 height 5
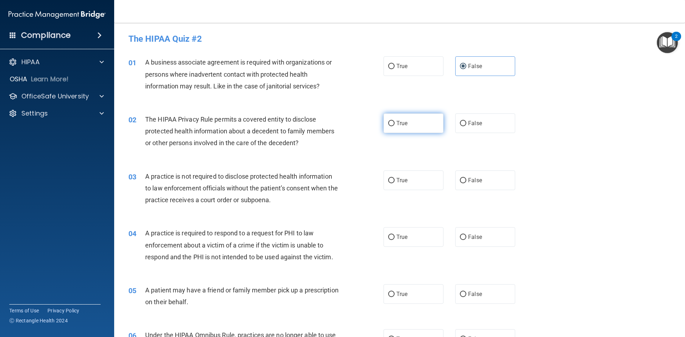
radio input "true"
click at [483, 179] on label "False" at bounding box center [485, 180] width 60 height 20
click at [466, 179] on input "False" at bounding box center [463, 180] width 6 height 5
radio input "true"
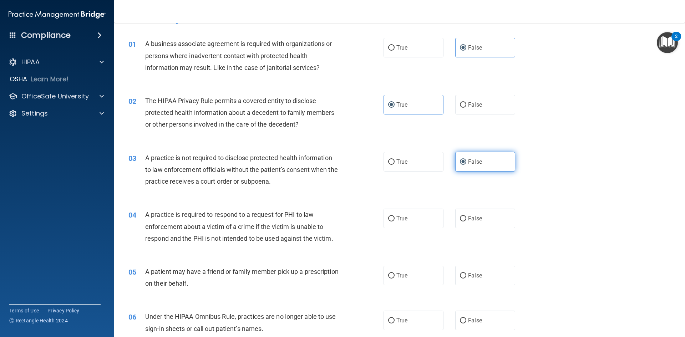
scroll to position [36, 0]
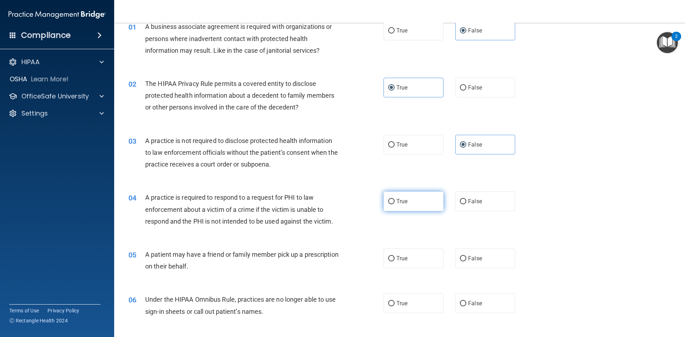
click at [424, 192] on label "True" at bounding box center [413, 201] width 60 height 20
click at [394, 199] on input "True" at bounding box center [391, 201] width 6 height 5
radio input "true"
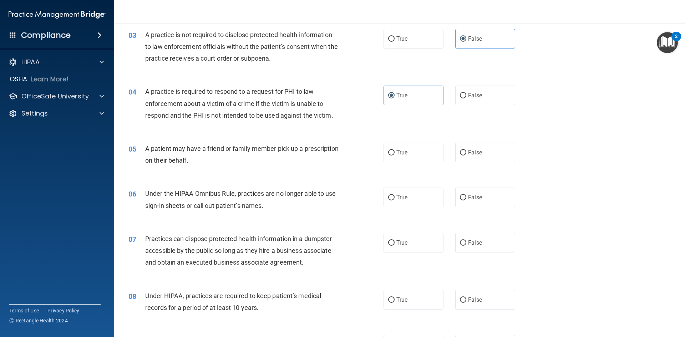
scroll to position [143, 0]
click at [379, 137] on div "05 A patient may have a friend or family member pick up a prescription on their…" at bounding box center [399, 155] width 553 height 45
click at [405, 158] on label "True" at bounding box center [413, 152] width 60 height 20
click at [394, 154] on input "True" at bounding box center [391, 151] width 6 height 5
radio input "true"
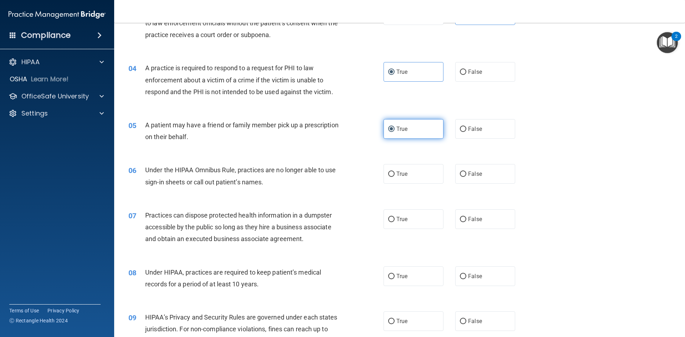
scroll to position [178, 0]
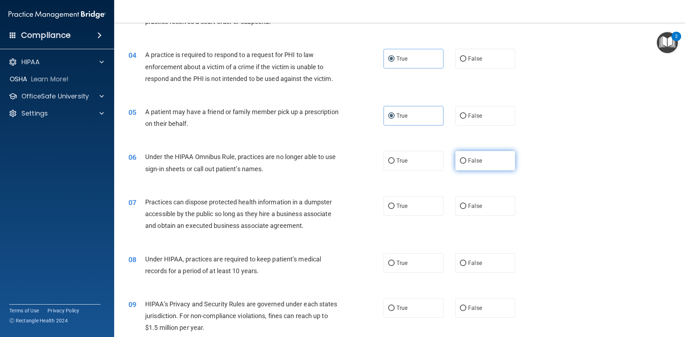
click at [480, 158] on label "False" at bounding box center [485, 161] width 60 height 20
click at [466, 158] on input "False" at bounding box center [463, 160] width 6 height 5
radio input "true"
drag, startPoint x: 478, startPoint y: 203, endPoint x: 510, endPoint y: 180, distance: 39.4
click at [478, 202] on label "False" at bounding box center [485, 206] width 60 height 20
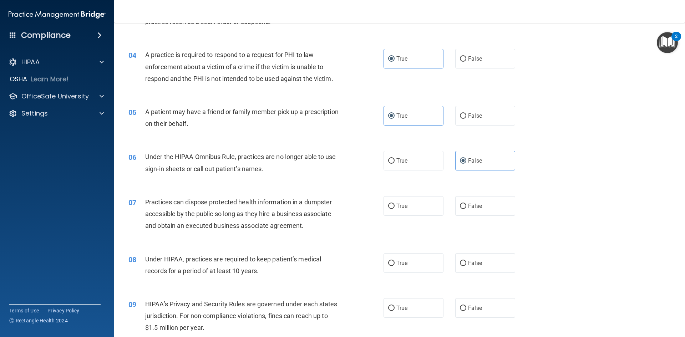
click at [466, 204] on input "False" at bounding box center [463, 206] width 6 height 5
radio input "true"
click at [470, 261] on span "False" at bounding box center [475, 263] width 14 height 7
click at [466, 261] on input "False" at bounding box center [463, 263] width 6 height 5
radio input "true"
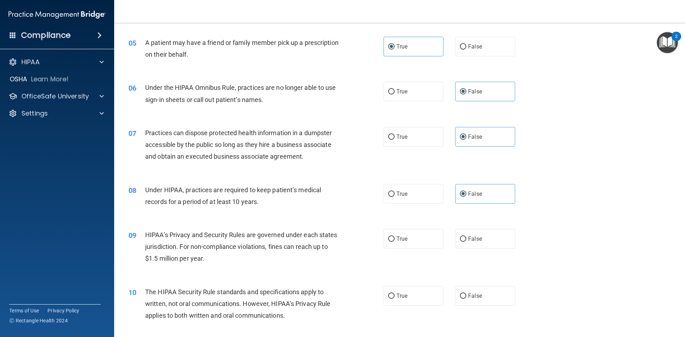
scroll to position [285, 0]
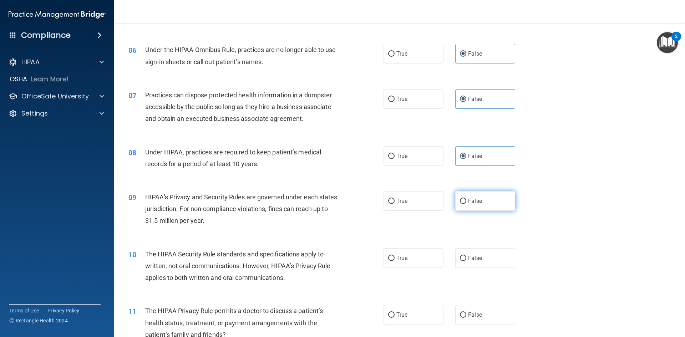
click at [498, 203] on label "False" at bounding box center [485, 201] width 60 height 20
click at [466, 203] on input "False" at bounding box center [463, 201] width 6 height 5
radio input "true"
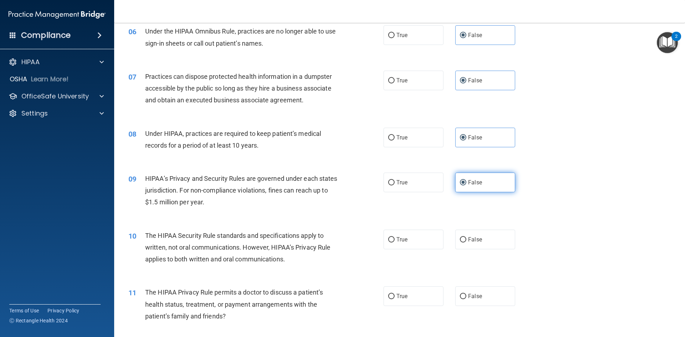
scroll to position [321, 0]
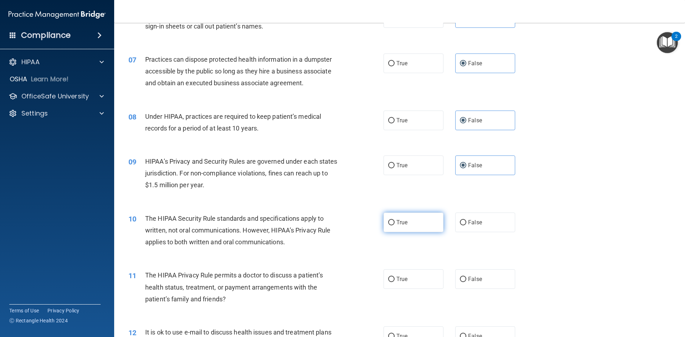
click at [399, 218] on label "True" at bounding box center [413, 223] width 60 height 20
click at [394, 220] on input "True" at bounding box center [391, 222] width 6 height 5
radio input "true"
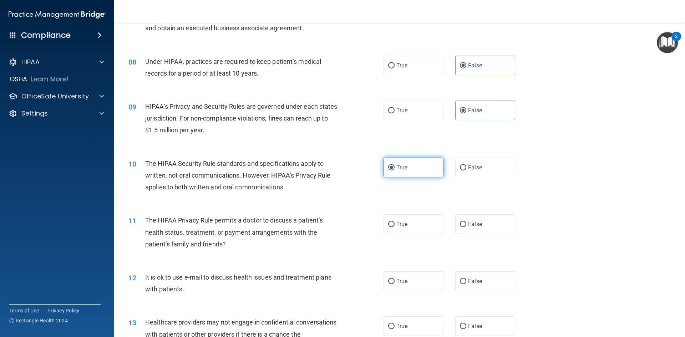
scroll to position [392, 0]
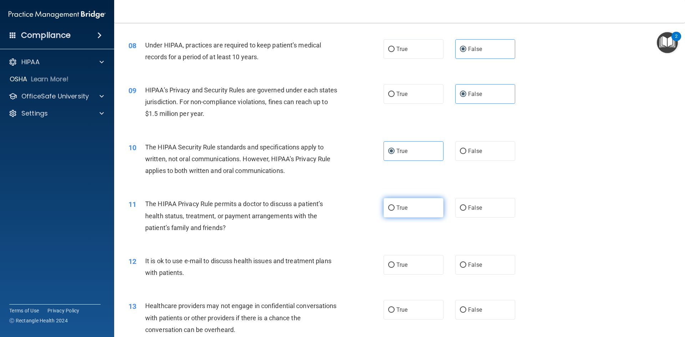
click at [410, 202] on label "True" at bounding box center [413, 208] width 60 height 20
click at [394, 205] on input "True" at bounding box center [391, 207] width 6 height 5
radio input "true"
click at [402, 267] on span "True" at bounding box center [401, 264] width 11 height 7
click at [394, 267] on input "True" at bounding box center [391, 264] width 6 height 5
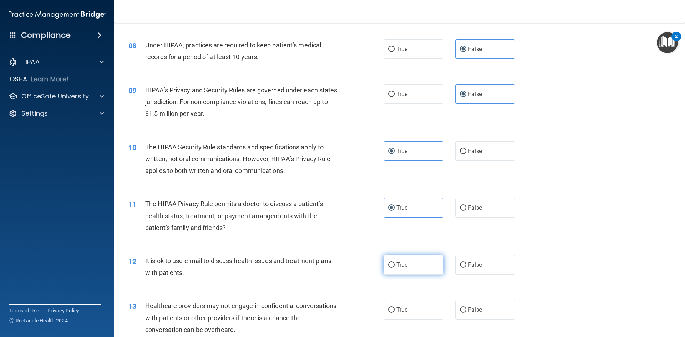
radio input "true"
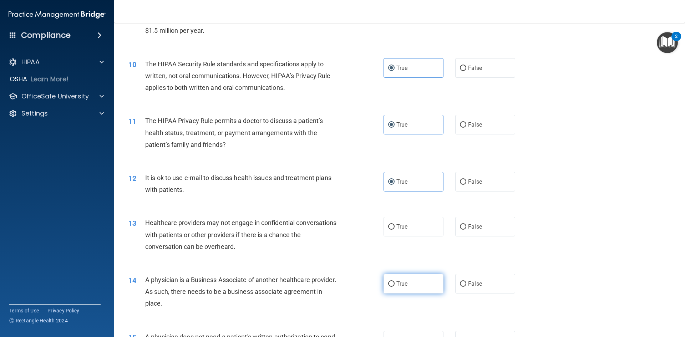
scroll to position [499, 0]
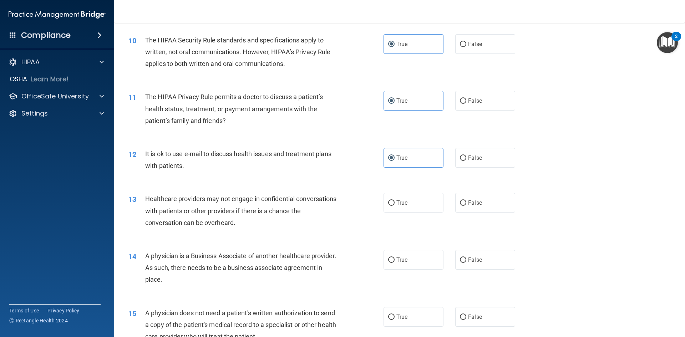
click at [467, 190] on div "13 Healthcare providers may not engage in confidential conversations with patie…" at bounding box center [399, 212] width 553 height 57
click at [478, 206] on label "False" at bounding box center [485, 203] width 60 height 20
click at [466, 206] on input "False" at bounding box center [463, 202] width 6 height 5
radio input "true"
click at [482, 260] on label "False" at bounding box center [485, 260] width 60 height 20
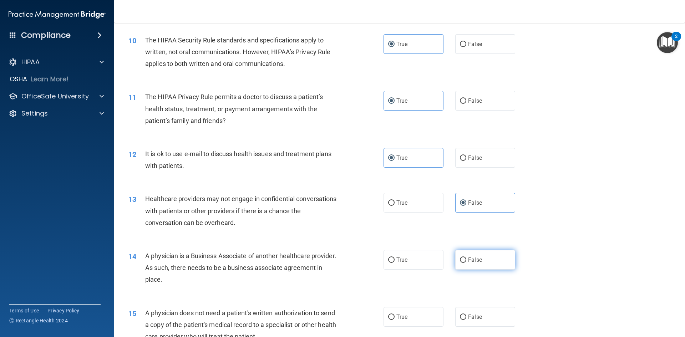
click at [466, 260] on input "False" at bounding box center [463, 259] width 6 height 5
radio input "true"
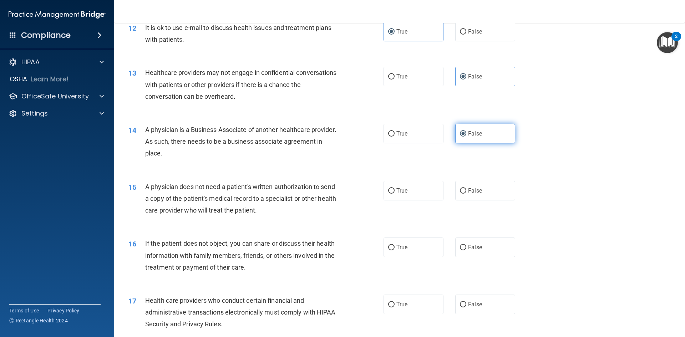
scroll to position [642, 0]
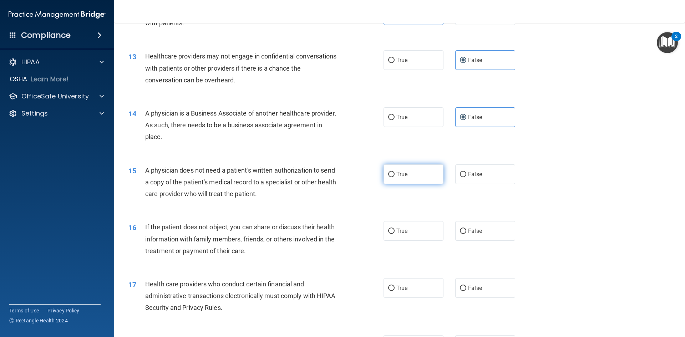
click at [416, 170] on label "True" at bounding box center [413, 174] width 60 height 20
click at [394, 172] on input "True" at bounding box center [391, 174] width 6 height 5
radio input "true"
click at [404, 216] on div "16 If the patient does not object, you can share or discuss their health inform…" at bounding box center [399, 240] width 553 height 57
click at [409, 237] on label "True" at bounding box center [413, 231] width 60 height 20
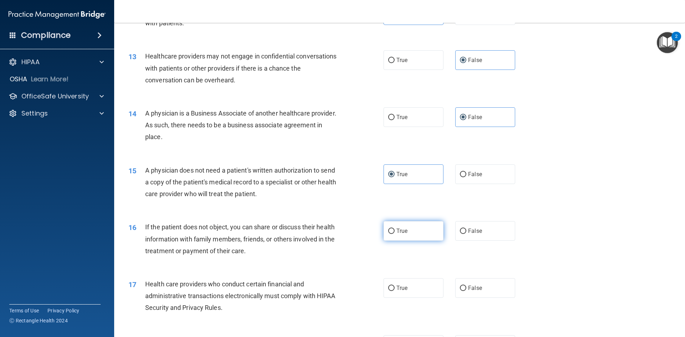
click at [394, 234] on input "True" at bounding box center [391, 231] width 6 height 5
radio input "true"
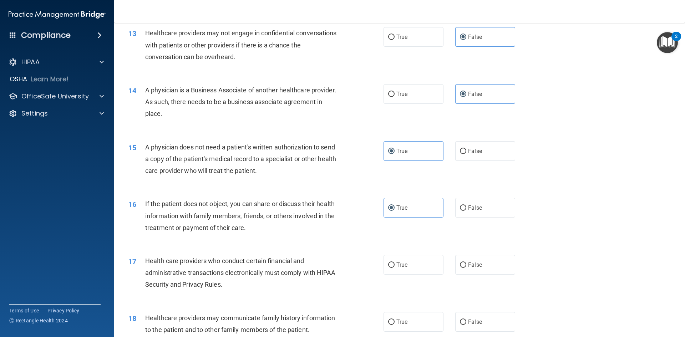
scroll to position [713, 0]
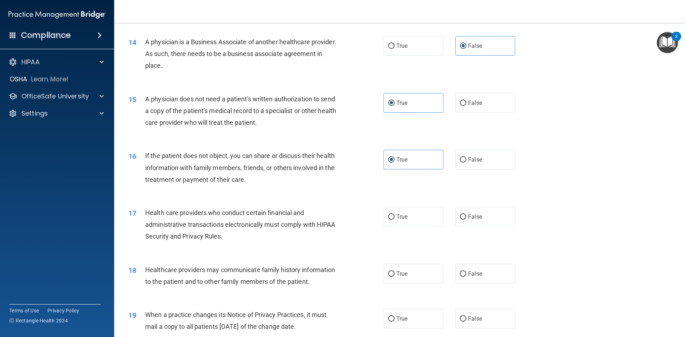
click at [373, 211] on div "17 Health care providers who conduct certain financial and administrative trans…" at bounding box center [256, 226] width 276 height 39
click at [392, 221] on label "True" at bounding box center [413, 217] width 60 height 20
click at [392, 220] on input "True" at bounding box center [391, 216] width 6 height 5
radio input "true"
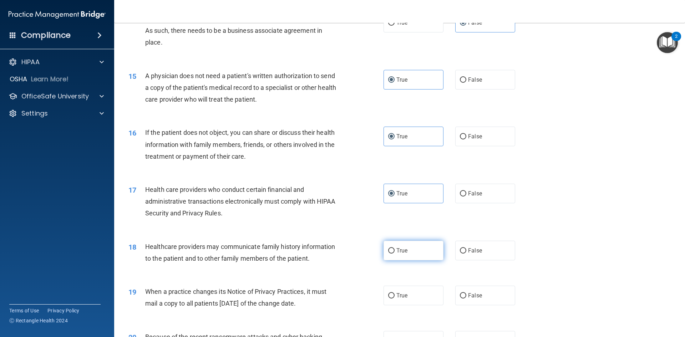
scroll to position [749, 0]
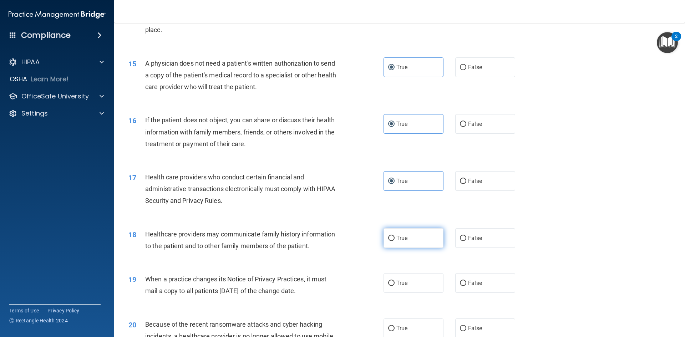
click at [391, 242] on label "True" at bounding box center [413, 238] width 60 height 20
click at [391, 241] on input "True" at bounding box center [391, 238] width 6 height 5
radio input "true"
click at [481, 239] on label "False" at bounding box center [485, 238] width 60 height 20
click at [466, 239] on input "False" at bounding box center [463, 238] width 6 height 5
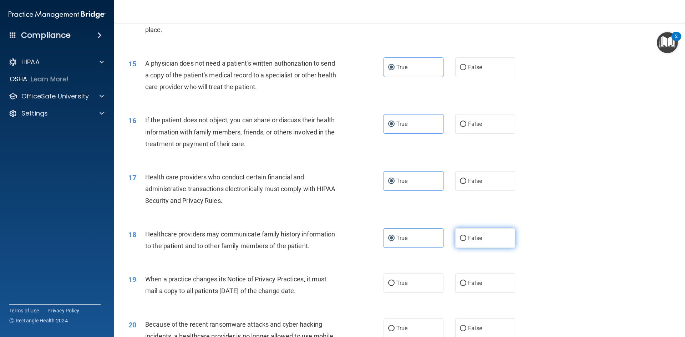
radio input "true"
radio input "false"
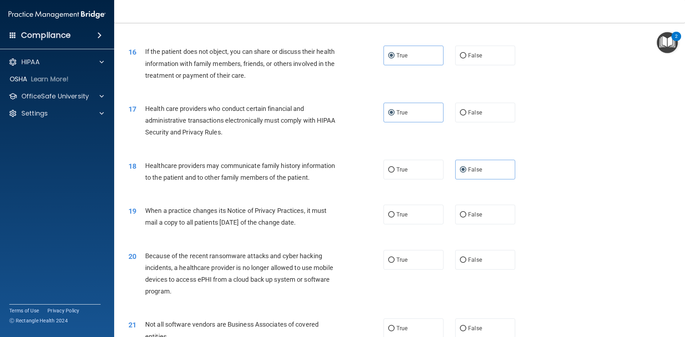
scroll to position [820, 0]
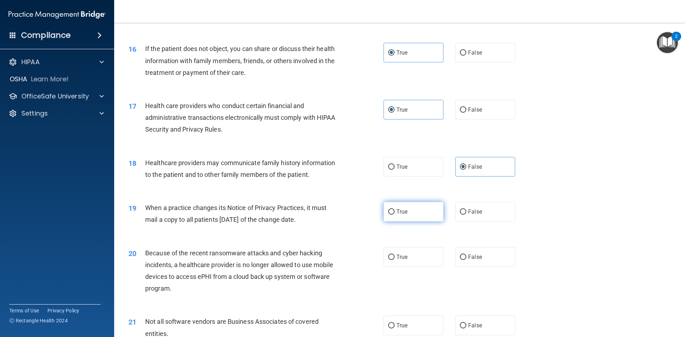
click at [433, 208] on label "True" at bounding box center [413, 212] width 60 height 20
click at [394, 209] on input "True" at bounding box center [391, 211] width 6 height 5
radio input "true"
click at [473, 213] on span "False" at bounding box center [475, 211] width 14 height 7
click at [466, 213] on input "False" at bounding box center [463, 211] width 6 height 5
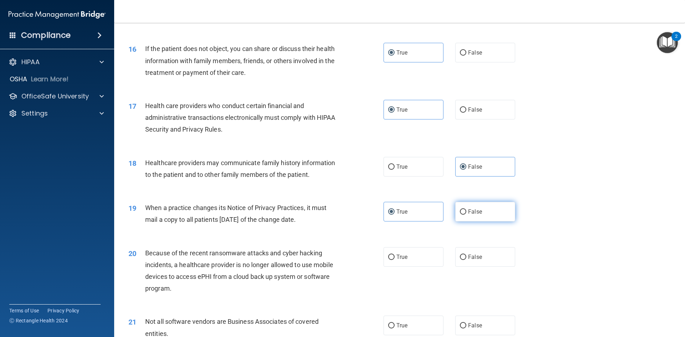
radio input "true"
radio input "false"
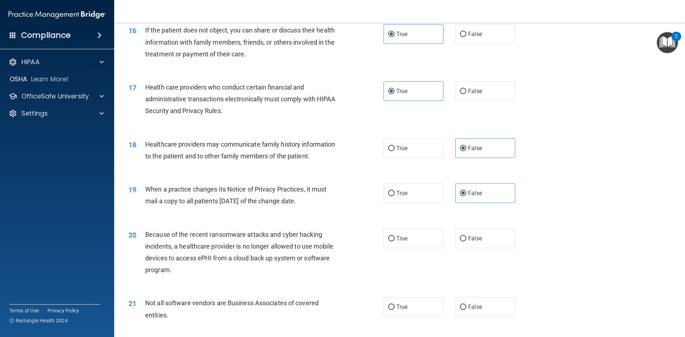
scroll to position [856, 0]
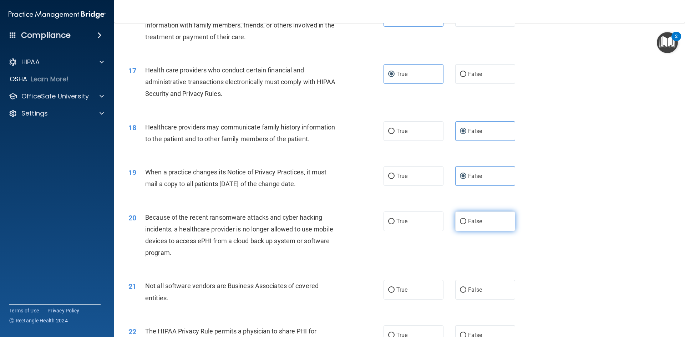
click at [499, 223] on label "False" at bounding box center [485, 221] width 60 height 20
click at [466, 223] on input "False" at bounding box center [463, 221] width 6 height 5
radio input "true"
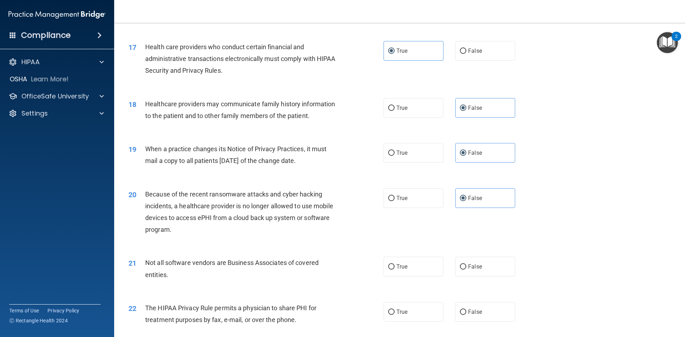
scroll to position [891, 0]
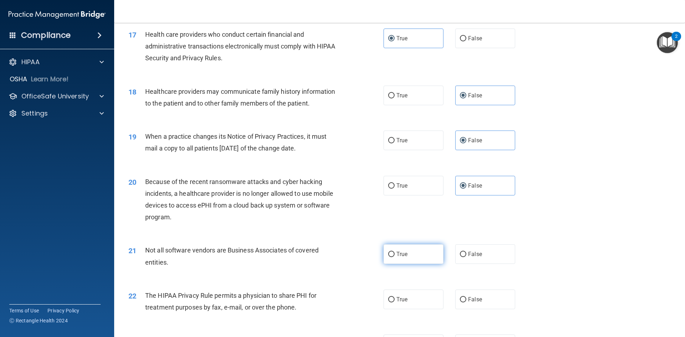
click at [399, 251] on span "True" at bounding box center [401, 254] width 11 height 7
click at [394, 252] on input "True" at bounding box center [391, 254] width 6 height 5
radio input "true"
click at [414, 304] on label "True" at bounding box center [413, 300] width 60 height 20
click at [394, 302] on input "True" at bounding box center [391, 299] width 6 height 5
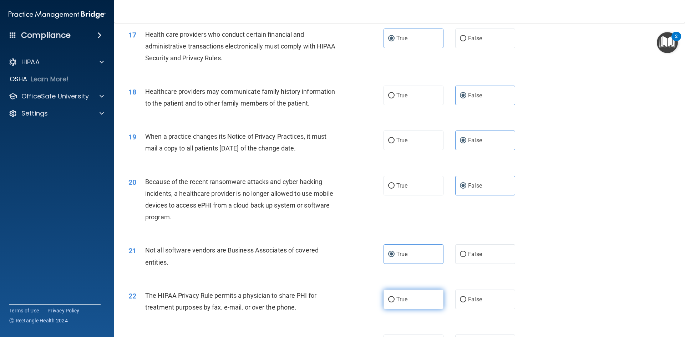
radio input "true"
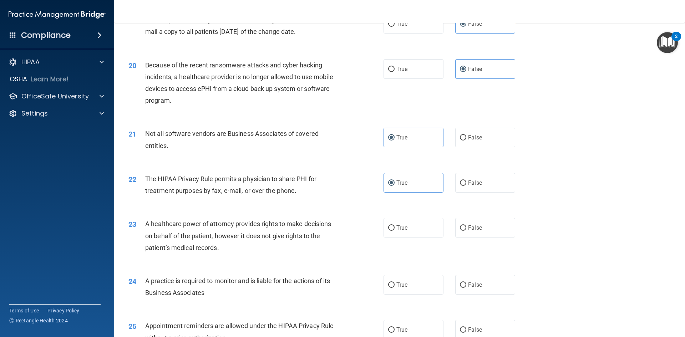
scroll to position [1034, 0]
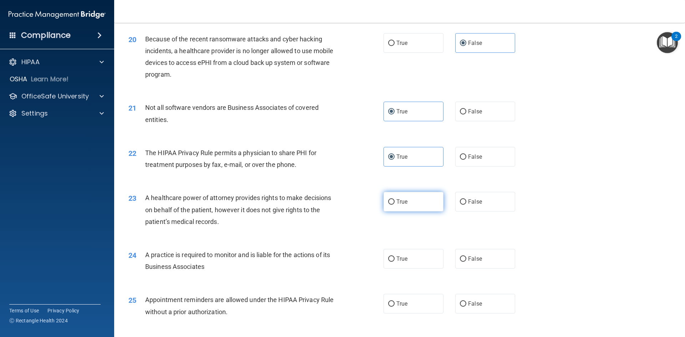
click at [397, 206] on label "True" at bounding box center [413, 202] width 60 height 20
click at [394, 205] on input "True" at bounding box center [391, 201] width 6 height 5
radio input "true"
click at [487, 190] on div "23 A healthcare power of attorney provides rights to make decisions on behalf o…" at bounding box center [399, 211] width 553 height 57
click at [490, 208] on label "False" at bounding box center [485, 202] width 60 height 20
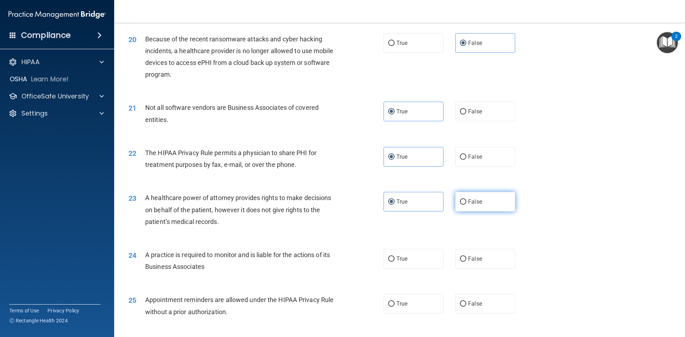
click at [466, 205] on input "False" at bounding box center [463, 201] width 6 height 5
radio input "true"
radio input "false"
click at [475, 260] on span "False" at bounding box center [475, 258] width 14 height 7
click at [466, 260] on input "False" at bounding box center [463, 258] width 6 height 5
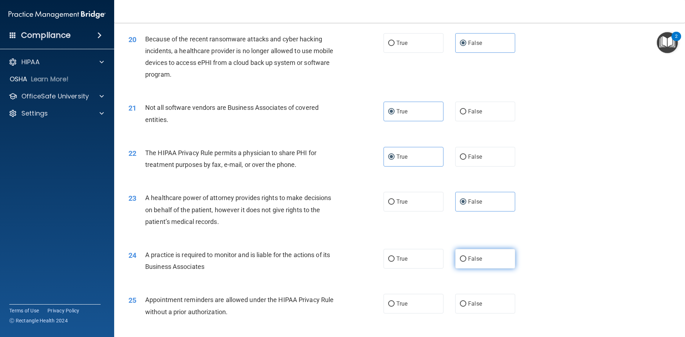
radio input "true"
click at [402, 301] on span "True" at bounding box center [401, 303] width 11 height 7
click at [394, 301] on input "True" at bounding box center [391, 303] width 6 height 5
radio input "true"
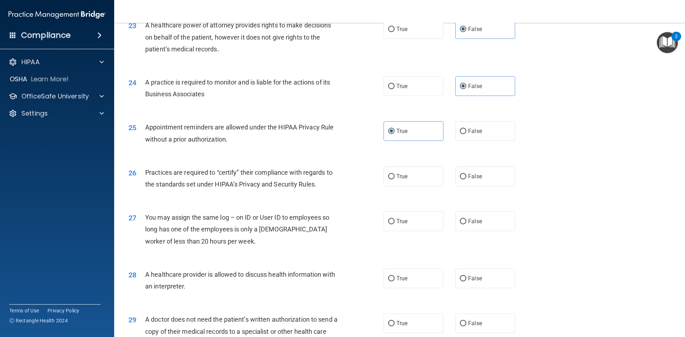
scroll to position [1212, 0]
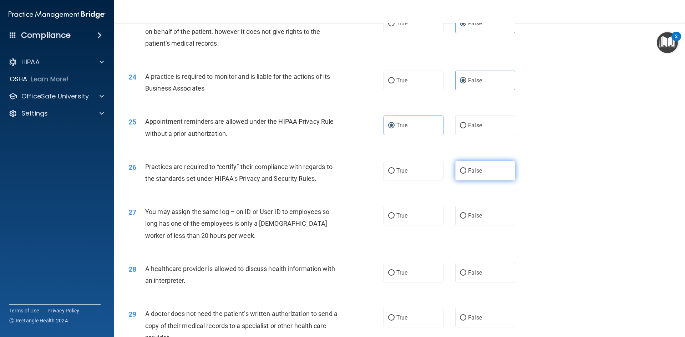
click at [468, 167] on span "False" at bounding box center [475, 170] width 14 height 7
click at [466, 168] on input "False" at bounding box center [463, 170] width 6 height 5
radio input "true"
click at [469, 207] on label "False" at bounding box center [485, 216] width 60 height 20
click at [466, 213] on input "False" at bounding box center [463, 215] width 6 height 5
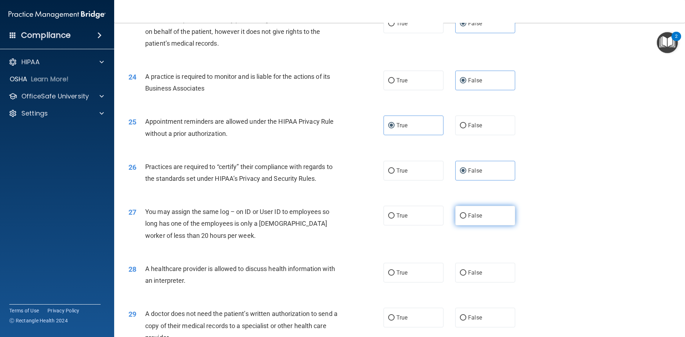
radio input "true"
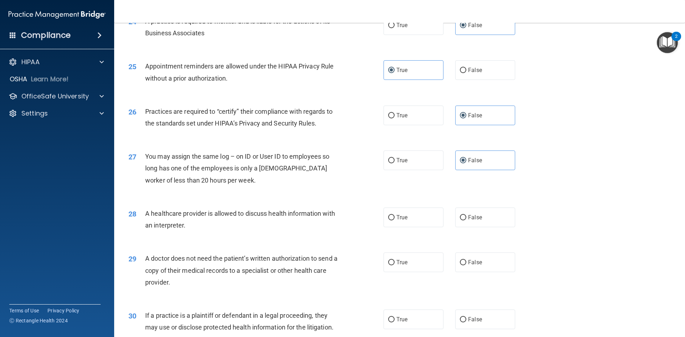
scroll to position [1284, 0]
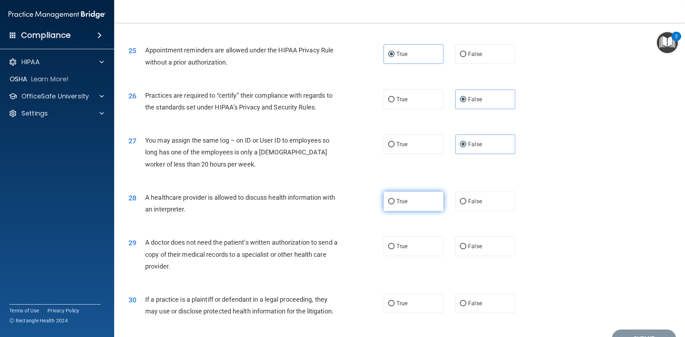
click at [399, 206] on label "True" at bounding box center [413, 201] width 60 height 20
click at [394, 204] on input "True" at bounding box center [391, 201] width 6 height 5
radio input "true"
click at [396, 245] on span "True" at bounding box center [401, 246] width 11 height 7
click at [394, 245] on input "True" at bounding box center [391, 246] width 6 height 5
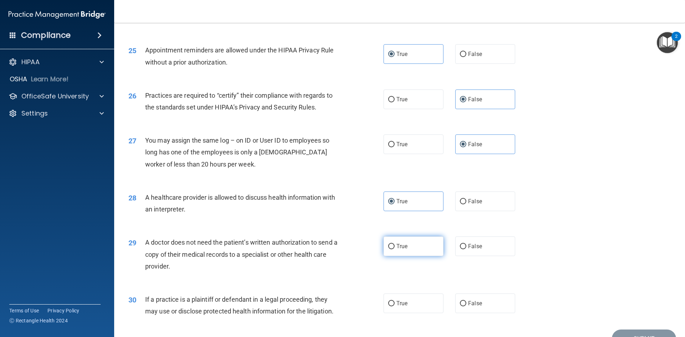
radio input "true"
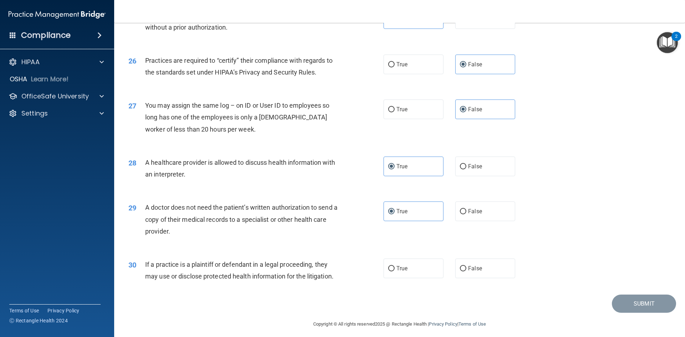
scroll to position [1323, 0]
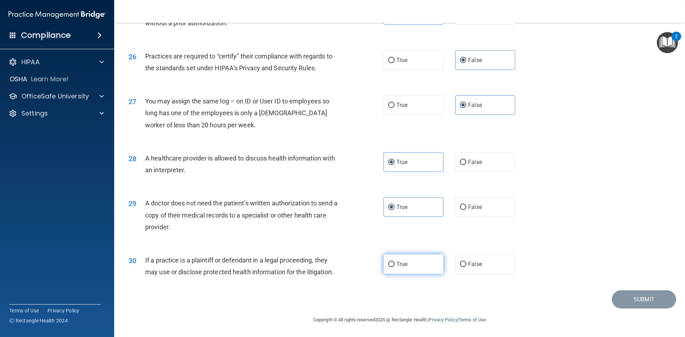
click at [422, 267] on label "True" at bounding box center [413, 264] width 60 height 20
click at [394, 267] on input "True" at bounding box center [391, 264] width 6 height 5
radio input "true"
click at [663, 311] on footer "Copyright © All rights reserved 2025 @ Rectangle Health | Privacy Policy | Term…" at bounding box center [399, 318] width 542 height 21
click at [662, 302] on button "Submit" at bounding box center [644, 299] width 64 height 18
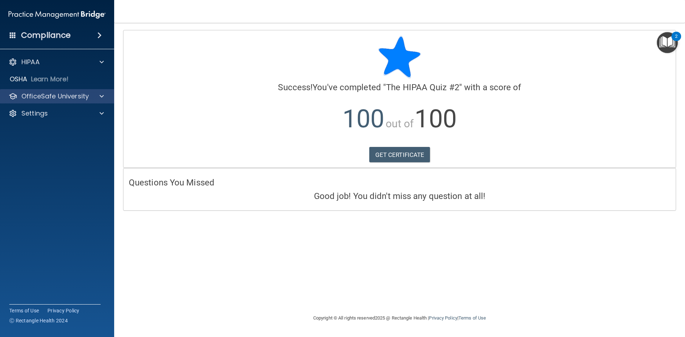
click at [53, 102] on div "OfficeSafe University" at bounding box center [57, 96] width 114 height 14
click at [66, 94] on p "OfficeSafe University" at bounding box center [54, 96] width 67 height 9
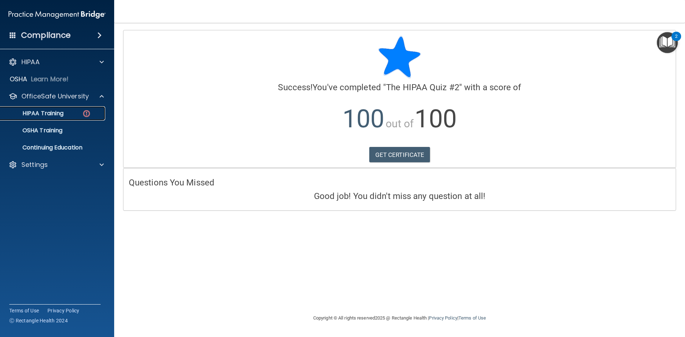
click at [78, 115] on div "HIPAA Training" at bounding box center [53, 113] width 97 height 7
